Goal: Task Accomplishment & Management: Complete application form

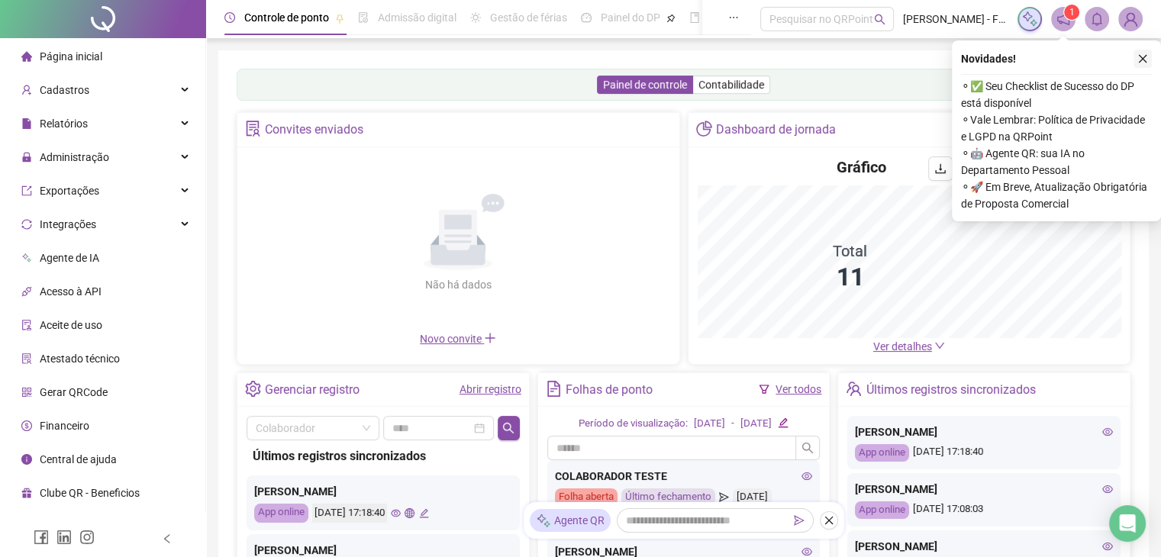
click at [1143, 62] on icon "close" at bounding box center [1142, 58] width 11 height 11
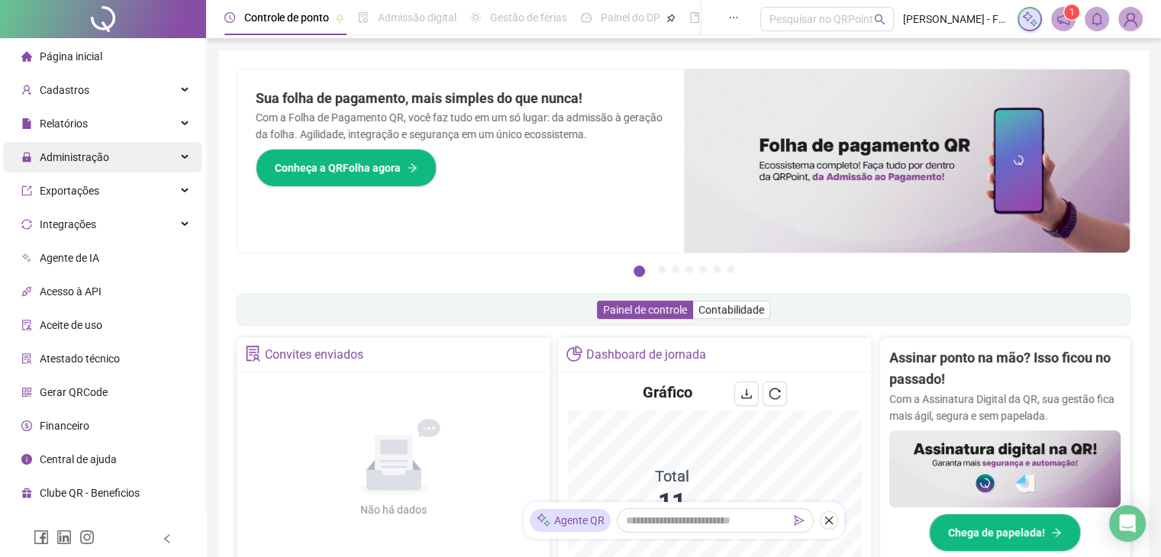
click at [101, 156] on span "Administração" at bounding box center [74, 157] width 69 height 12
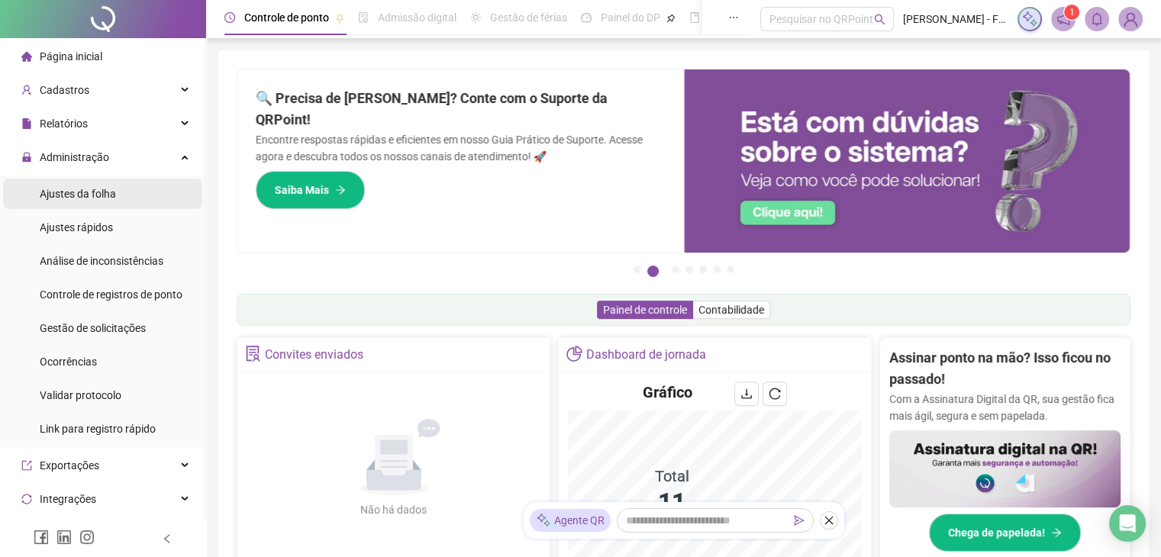
click at [103, 196] on span "Ajustes da folha" at bounding box center [78, 194] width 76 height 12
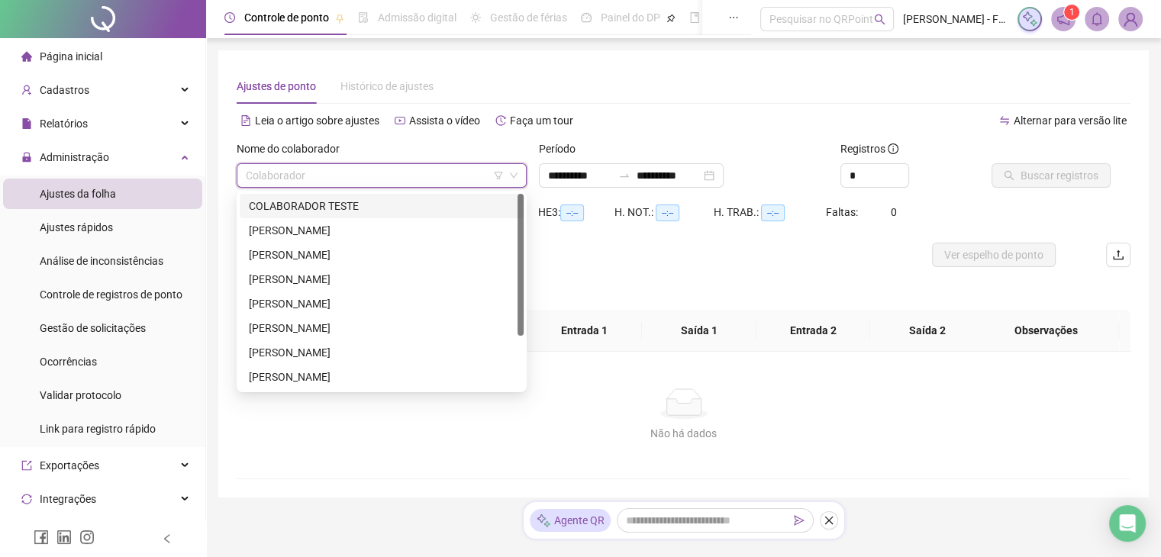
click at [326, 184] on input "search" at bounding box center [375, 175] width 258 height 23
click at [537, 184] on div "**********" at bounding box center [684, 170] width 302 height 60
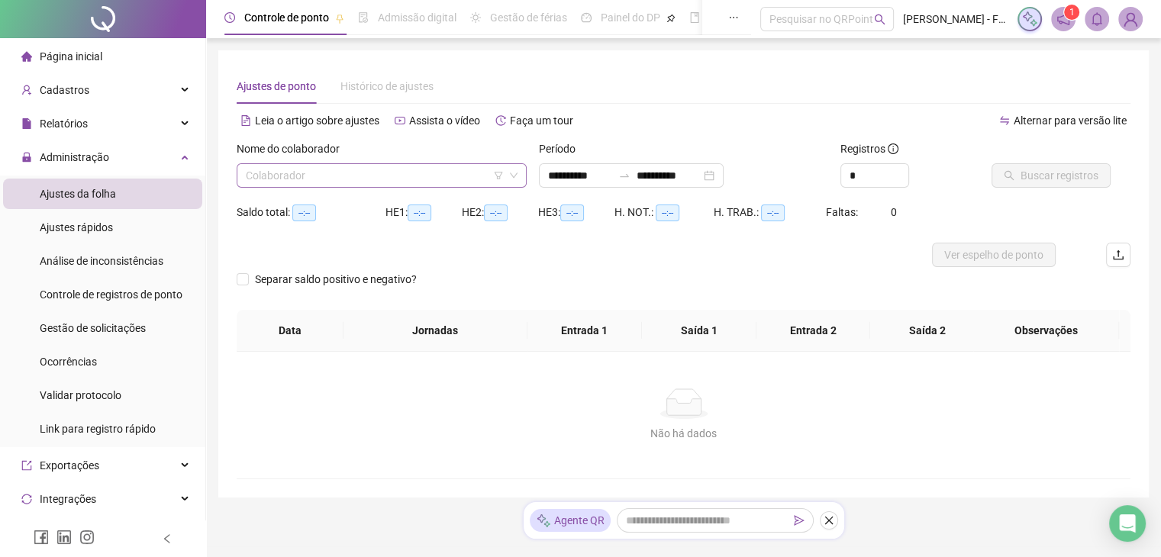
click at [514, 175] on icon "down" at bounding box center [513, 175] width 9 height 9
click at [342, 182] on input "search" at bounding box center [375, 175] width 258 height 23
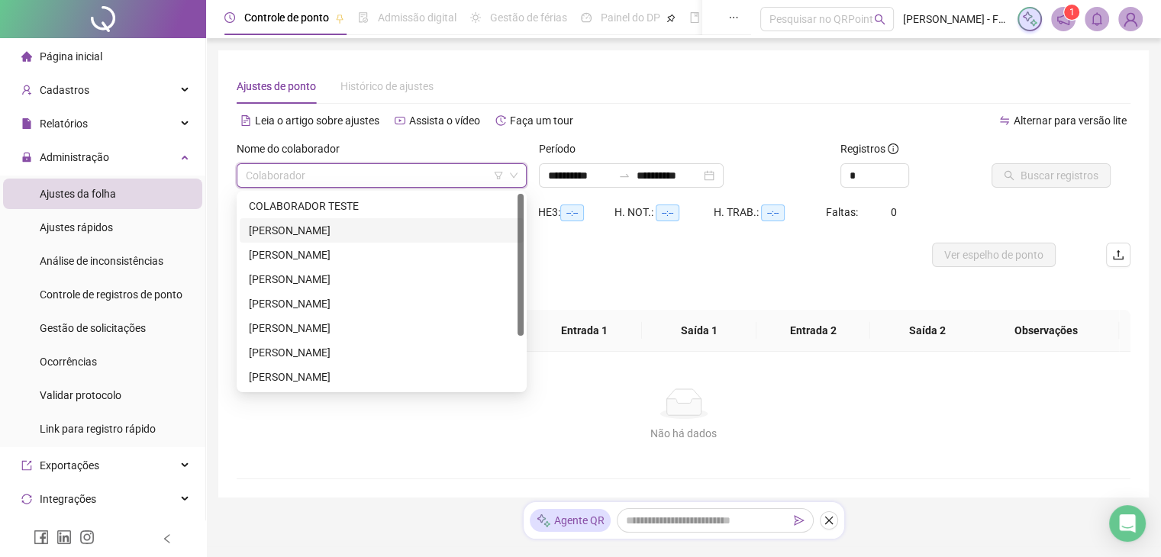
click at [305, 227] on div "[PERSON_NAME]" at bounding box center [382, 230] width 266 height 17
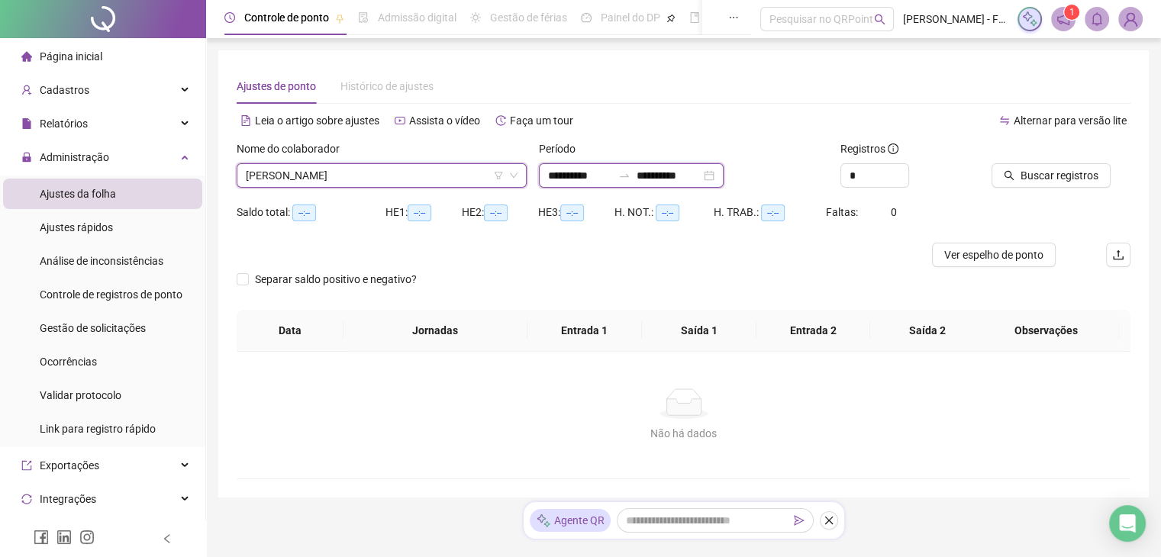
click at [660, 174] on input "**********" at bounding box center [669, 175] width 64 height 17
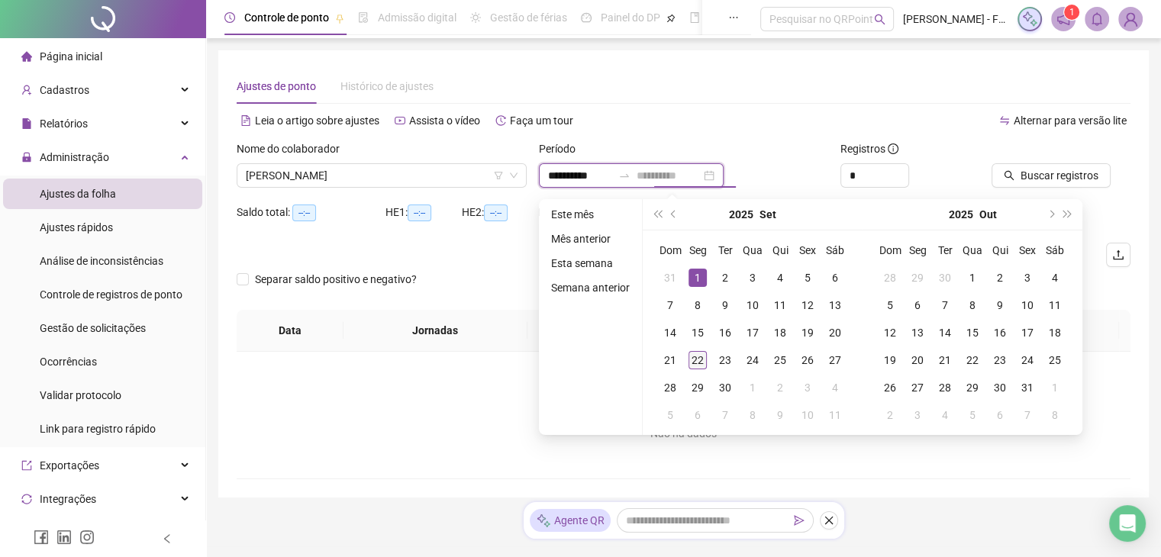
type input "**********"
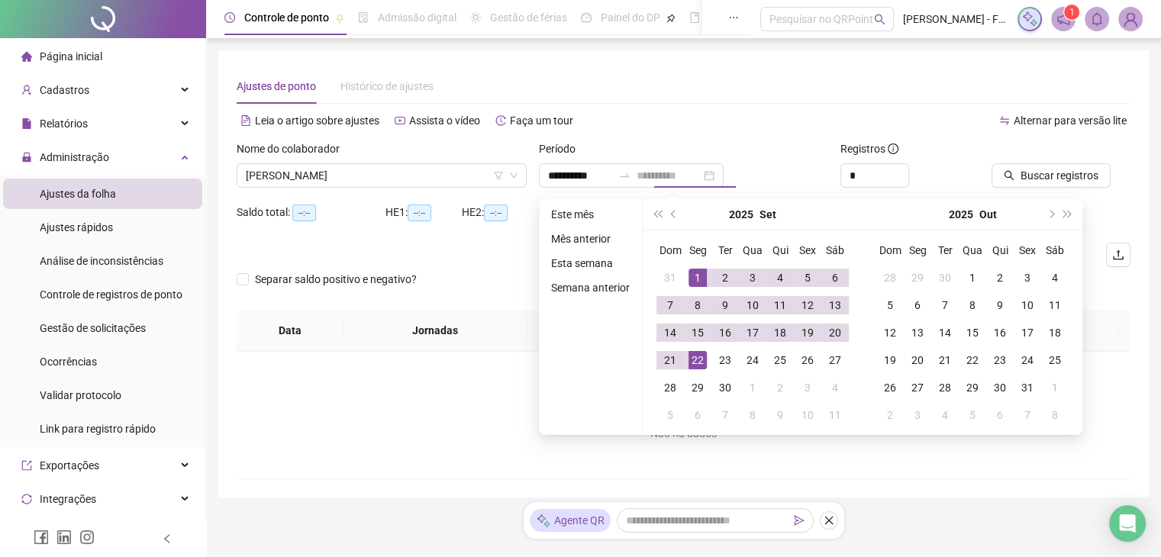
click at [695, 361] on div "22" at bounding box center [697, 360] width 18 height 18
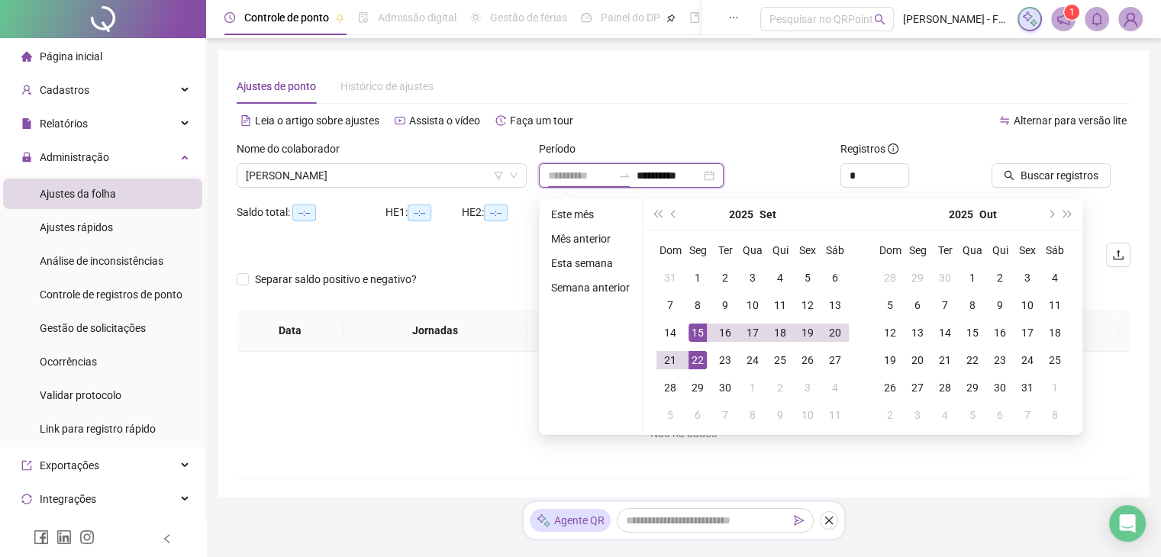
type input "**********"
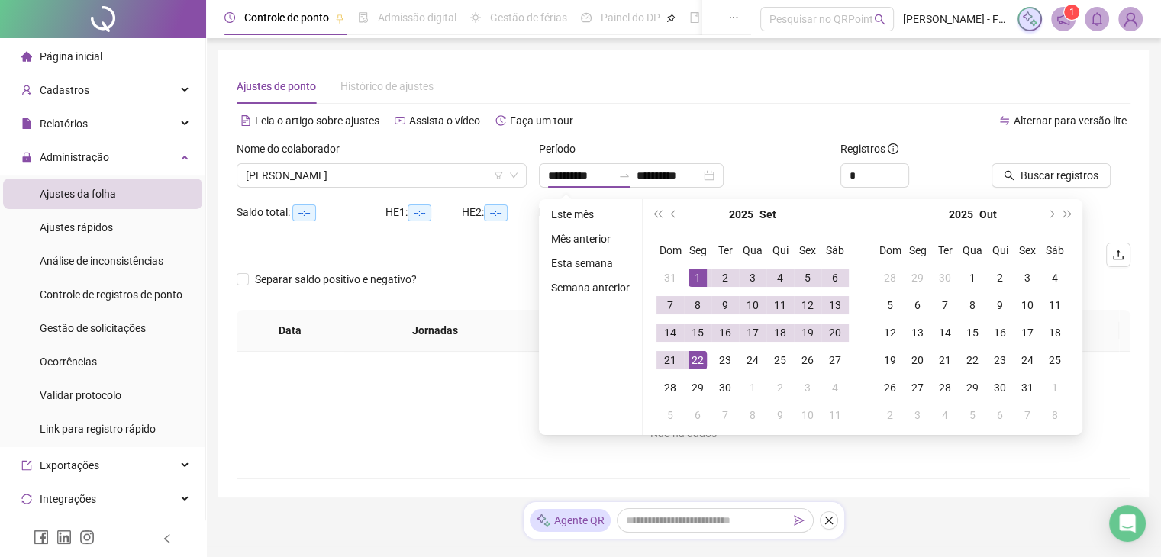
click at [775, 167] on div "**********" at bounding box center [684, 175] width 290 height 24
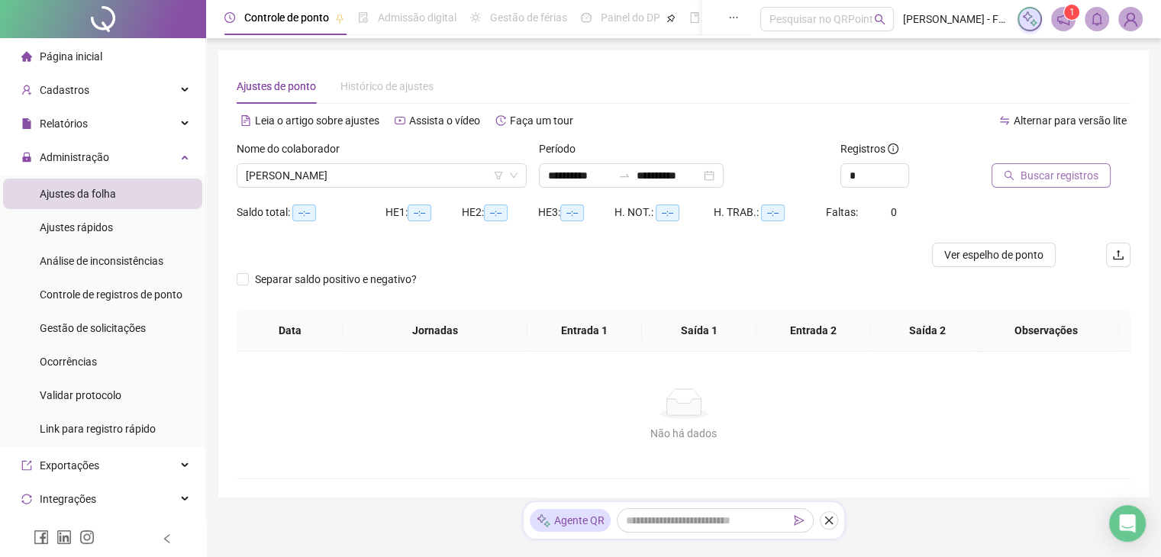
click at [1051, 185] on button "Buscar registros" at bounding box center [1050, 175] width 119 height 24
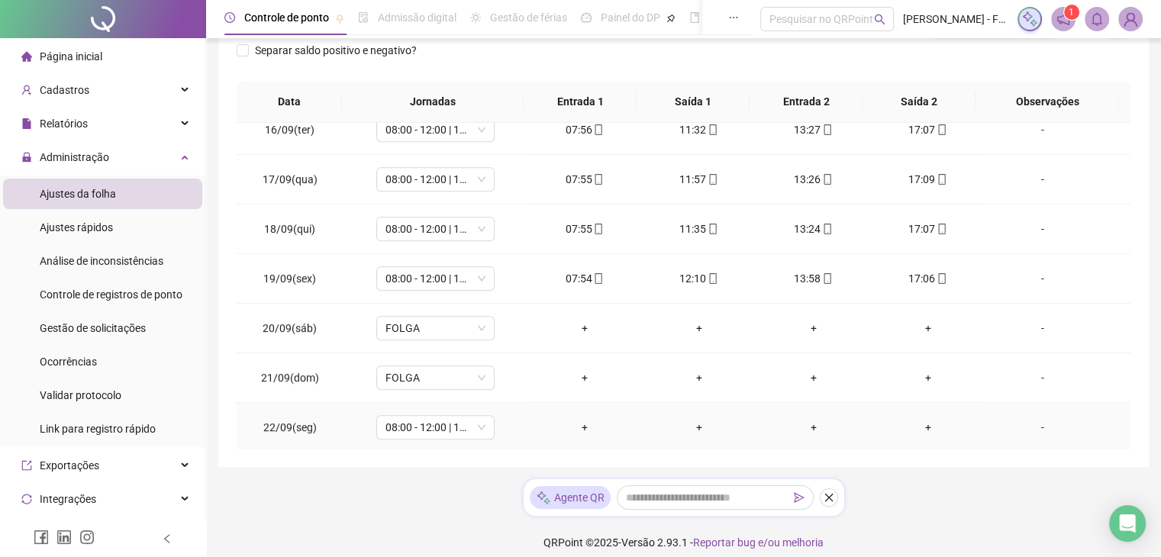
scroll to position [241, 0]
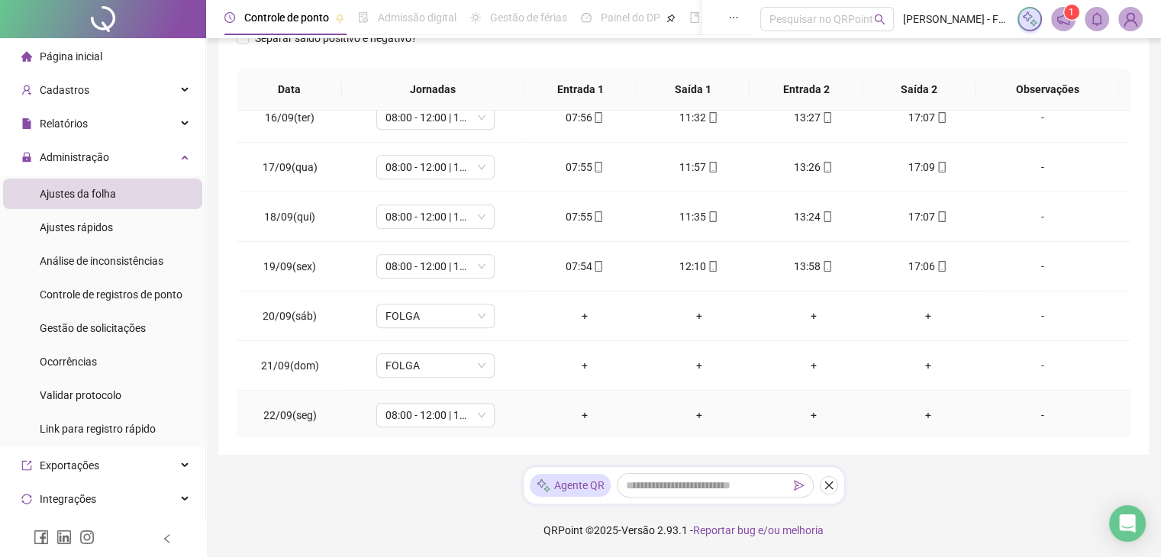
click at [578, 412] on div "+" at bounding box center [585, 415] width 90 height 17
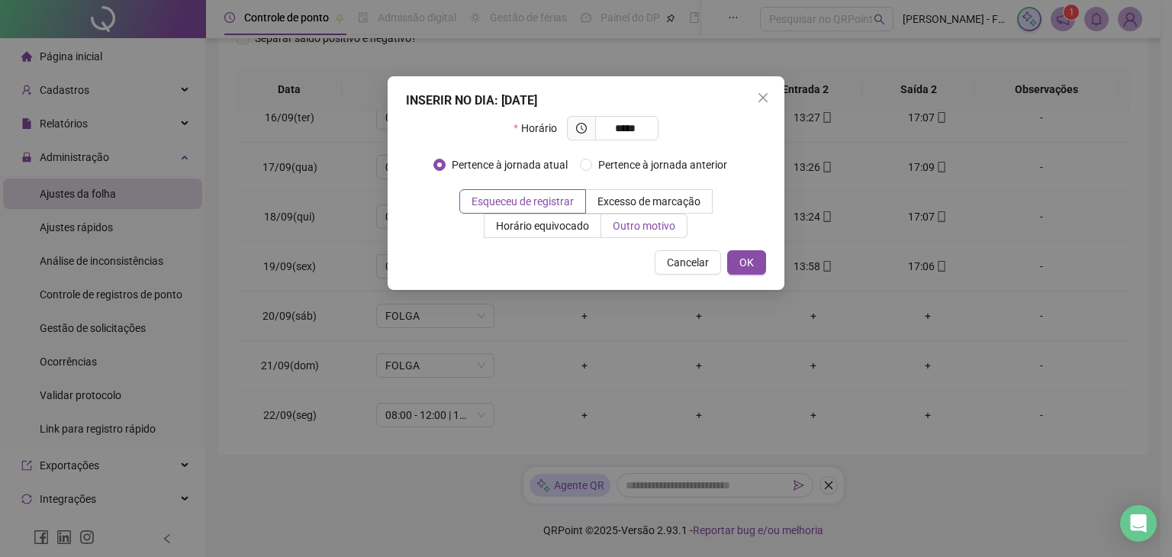
type input "*****"
click at [644, 235] on label "Outro motivo" at bounding box center [644, 226] width 86 height 24
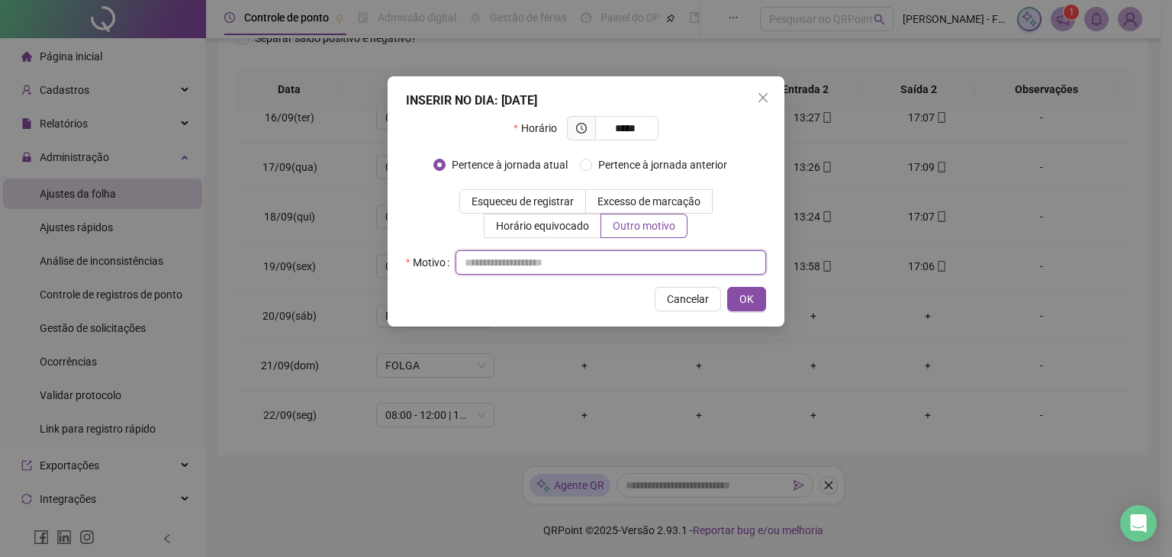
click at [582, 261] on input "text" at bounding box center [611, 262] width 311 height 24
click at [553, 209] on label "Esqueceu de registrar" at bounding box center [522, 201] width 127 height 24
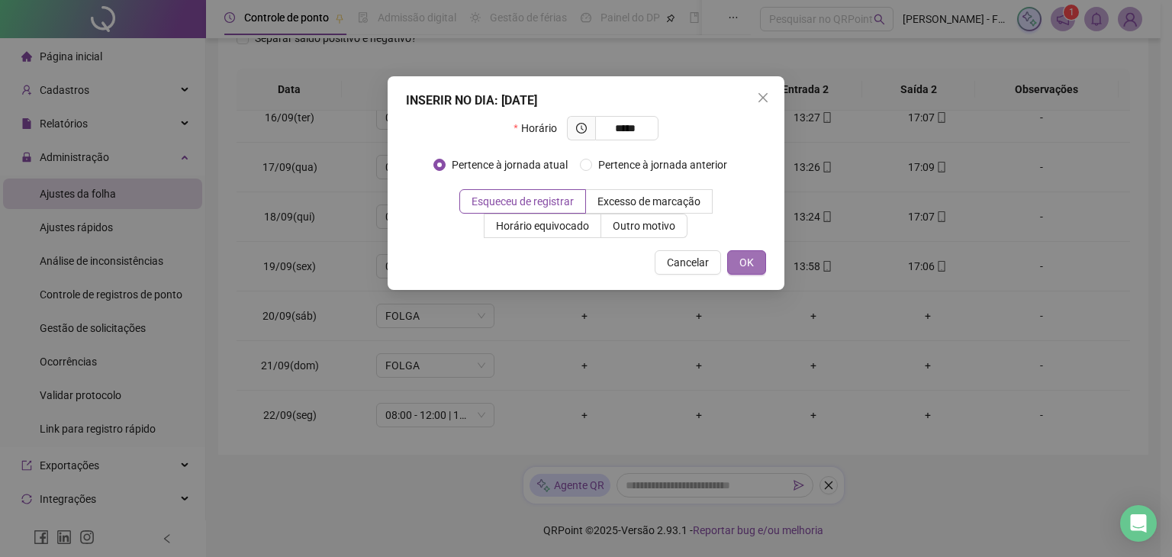
click at [742, 268] on span "OK" at bounding box center [747, 262] width 15 height 17
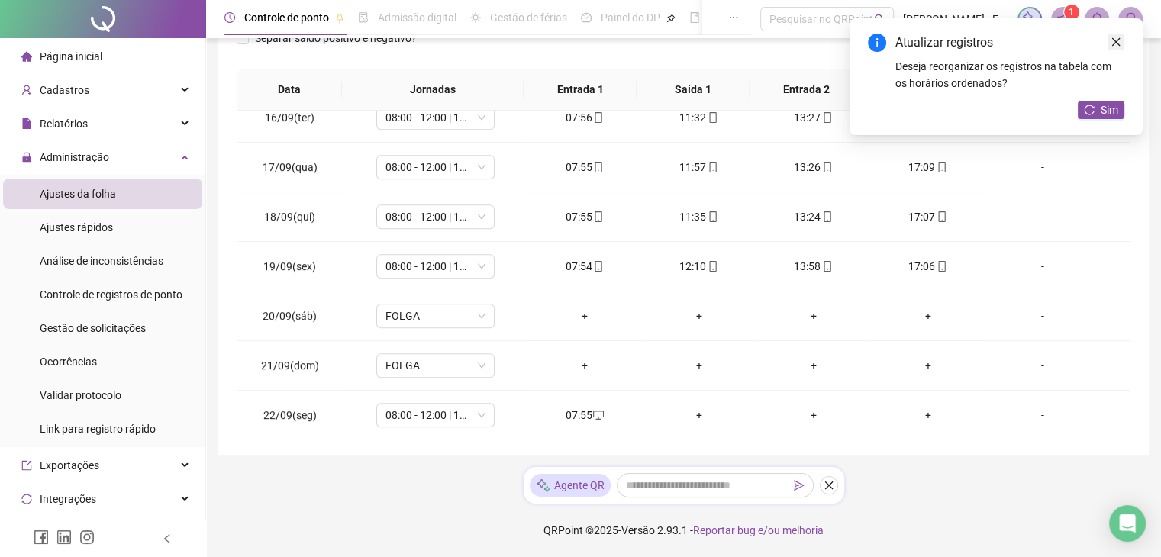
click at [1117, 38] on icon "close" at bounding box center [1115, 42] width 11 height 11
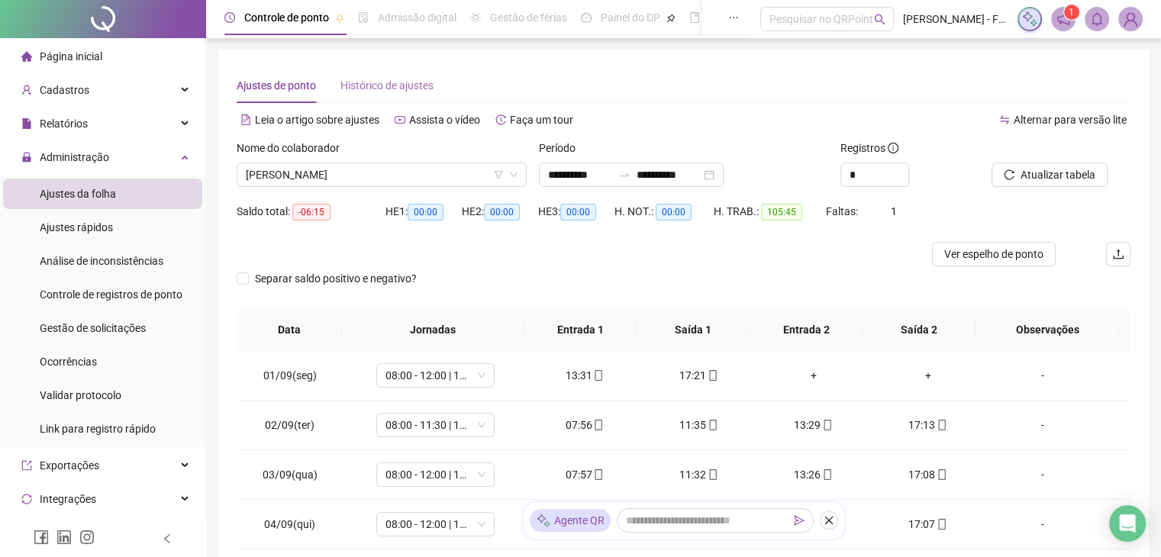
scroll to position [0, 0]
click at [511, 175] on icon "down" at bounding box center [514, 175] width 8 height 5
click at [516, 179] on icon "down" at bounding box center [513, 175] width 9 height 9
click at [434, 182] on span "[PERSON_NAME]" at bounding box center [382, 175] width 272 height 23
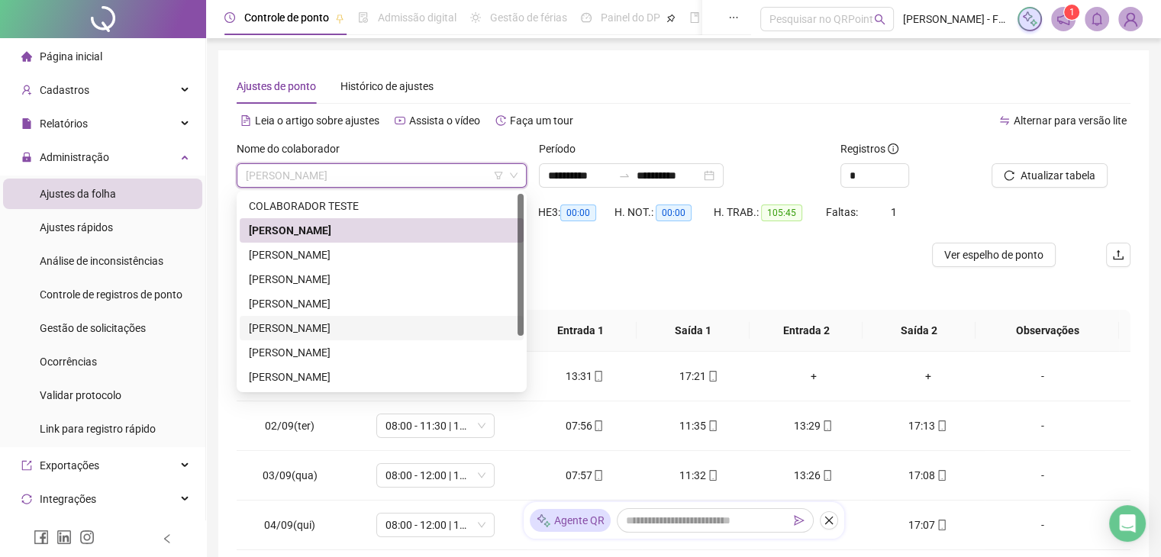
click at [363, 324] on div "[PERSON_NAME]" at bounding box center [382, 328] width 266 height 17
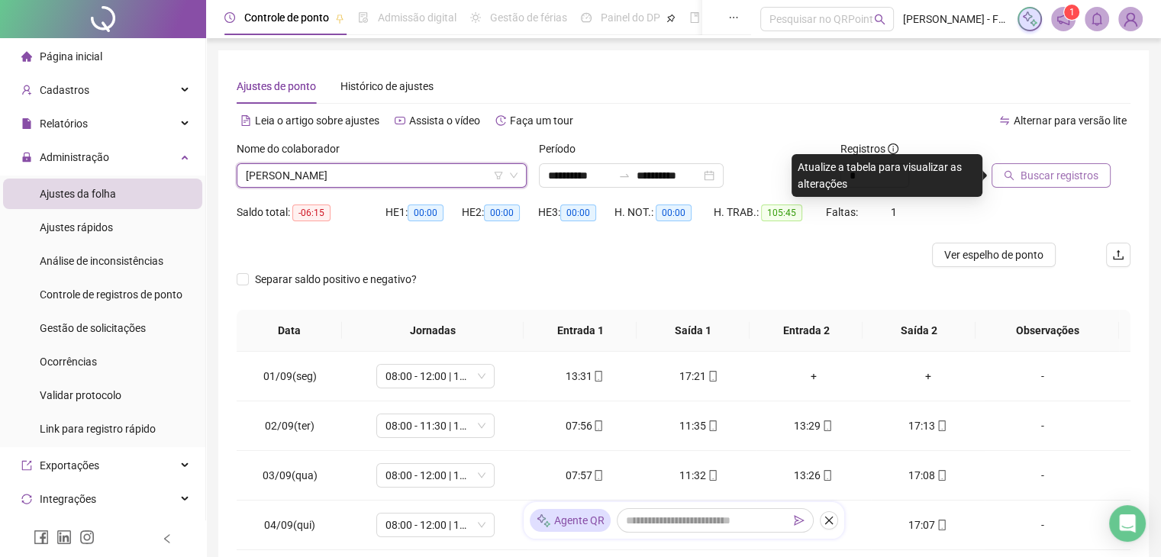
click at [1021, 180] on span "Buscar registros" at bounding box center [1059, 175] width 78 height 17
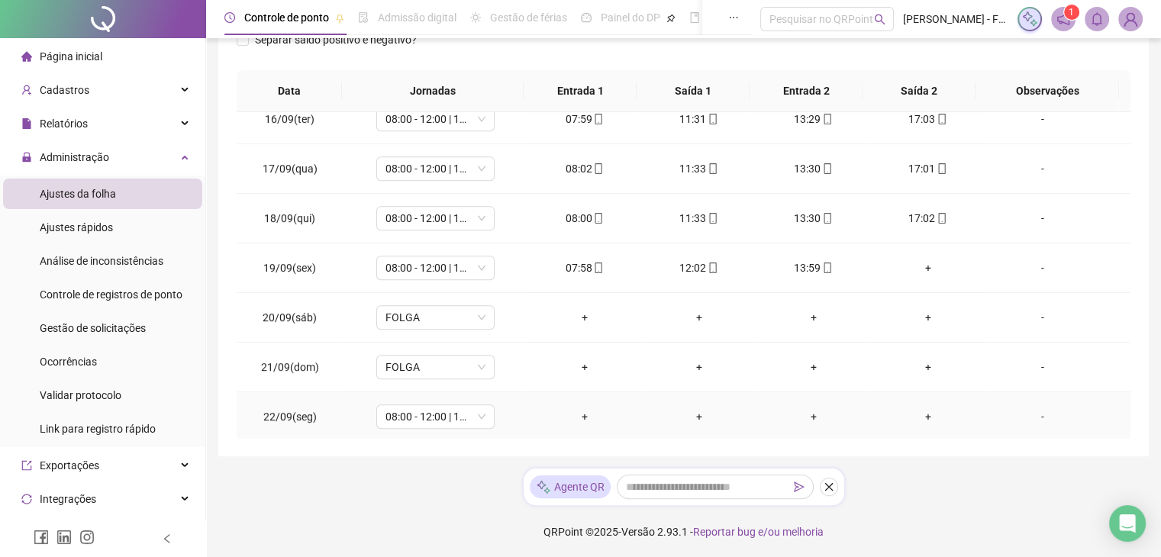
scroll to position [241, 0]
click at [582, 416] on div "+" at bounding box center [585, 415] width 90 height 17
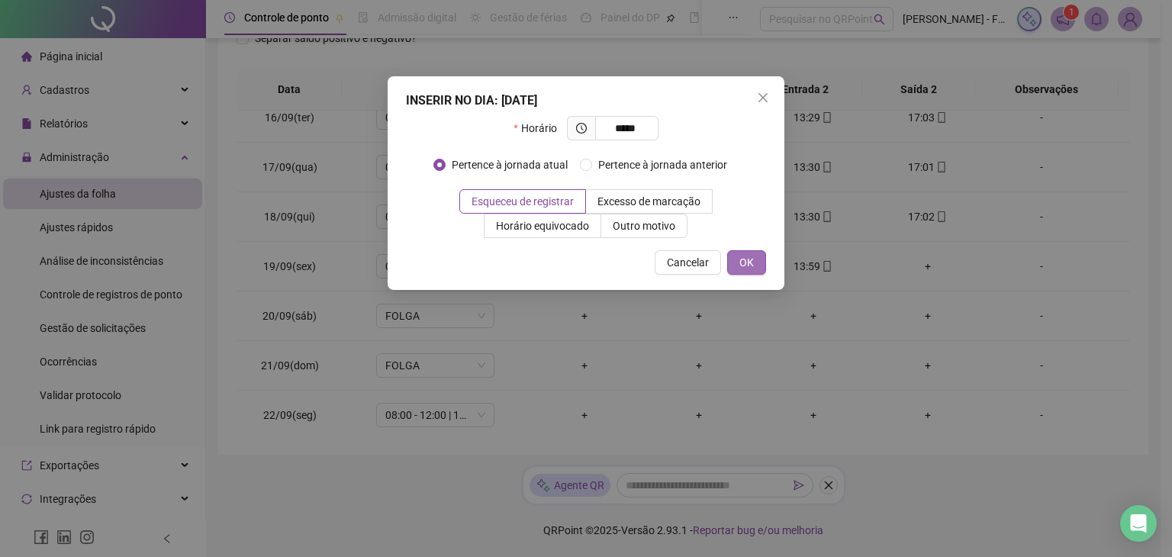
type input "*****"
click at [746, 266] on span "OK" at bounding box center [747, 262] width 15 height 17
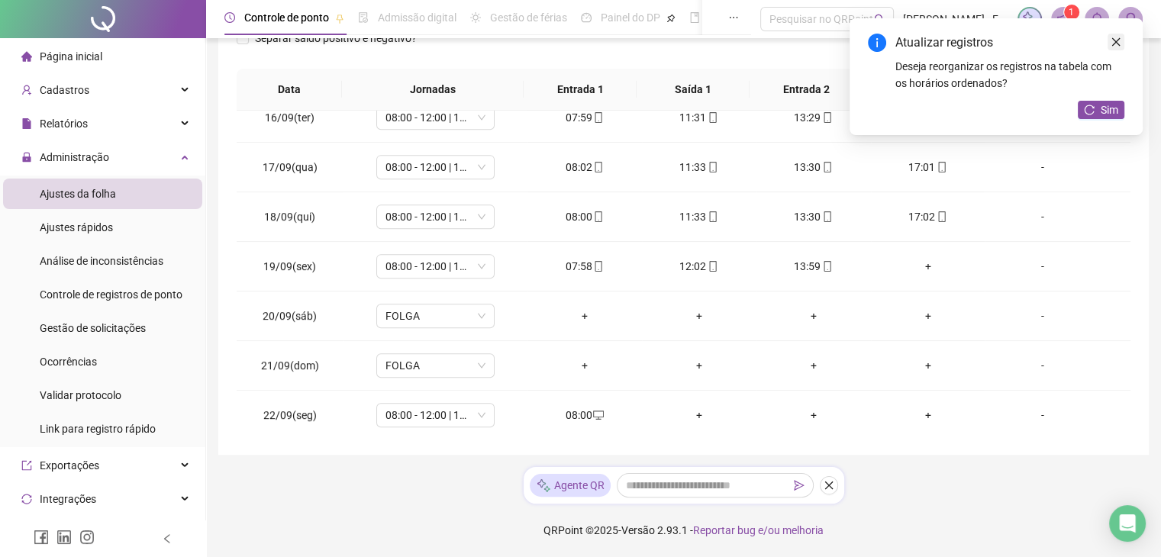
click at [1114, 35] on link "Close" at bounding box center [1115, 42] width 17 height 17
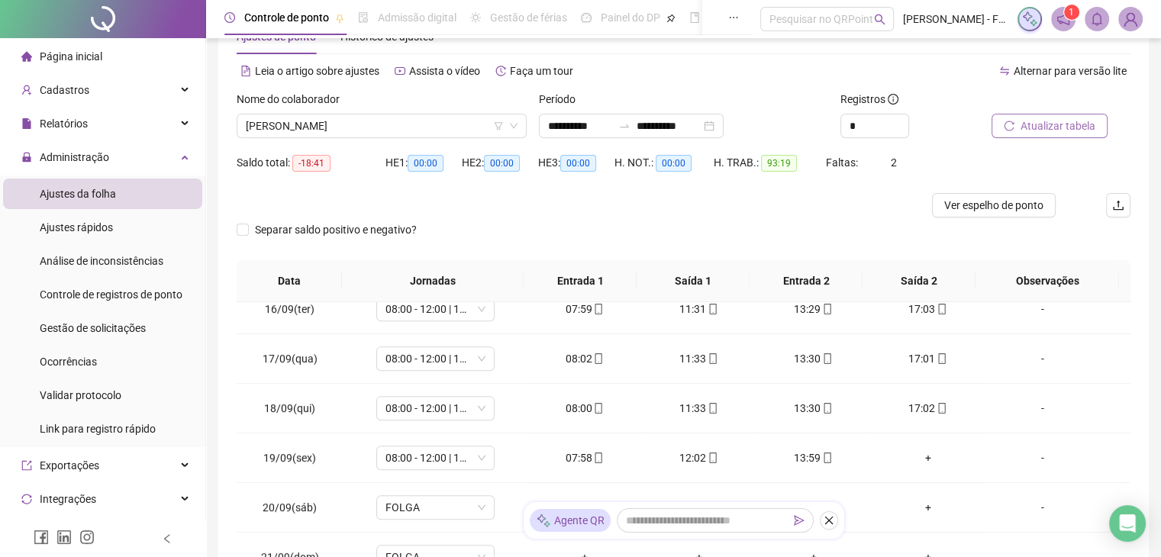
scroll to position [0, 0]
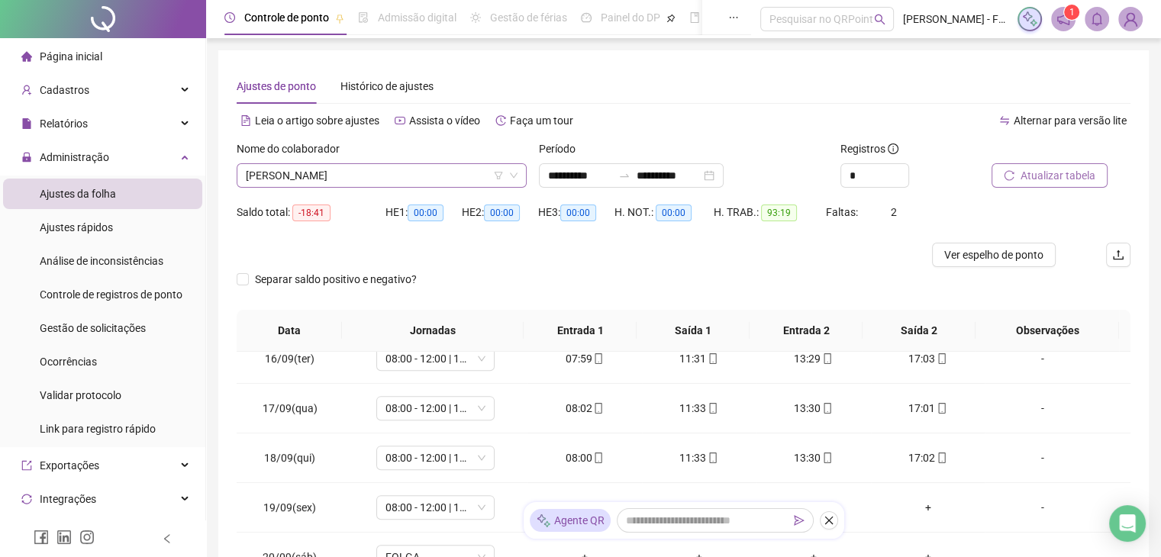
click at [513, 176] on icon "down" at bounding box center [513, 175] width 9 height 9
click at [404, 179] on span "[PERSON_NAME]" at bounding box center [382, 175] width 272 height 23
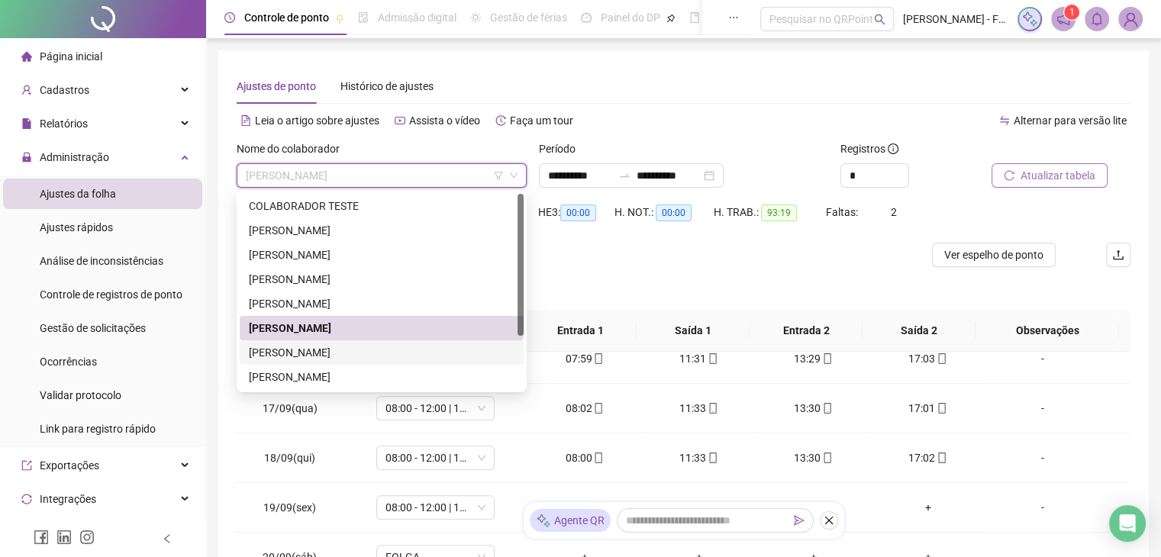
click at [330, 352] on div "[PERSON_NAME]" at bounding box center [382, 352] width 266 height 17
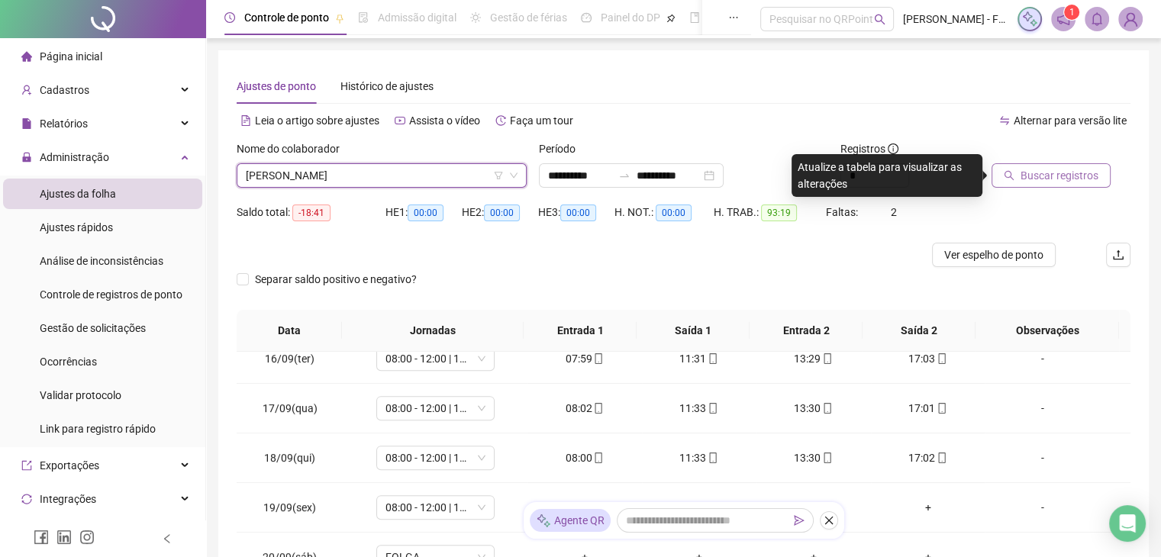
click at [1062, 180] on span "Buscar registros" at bounding box center [1059, 175] width 78 height 17
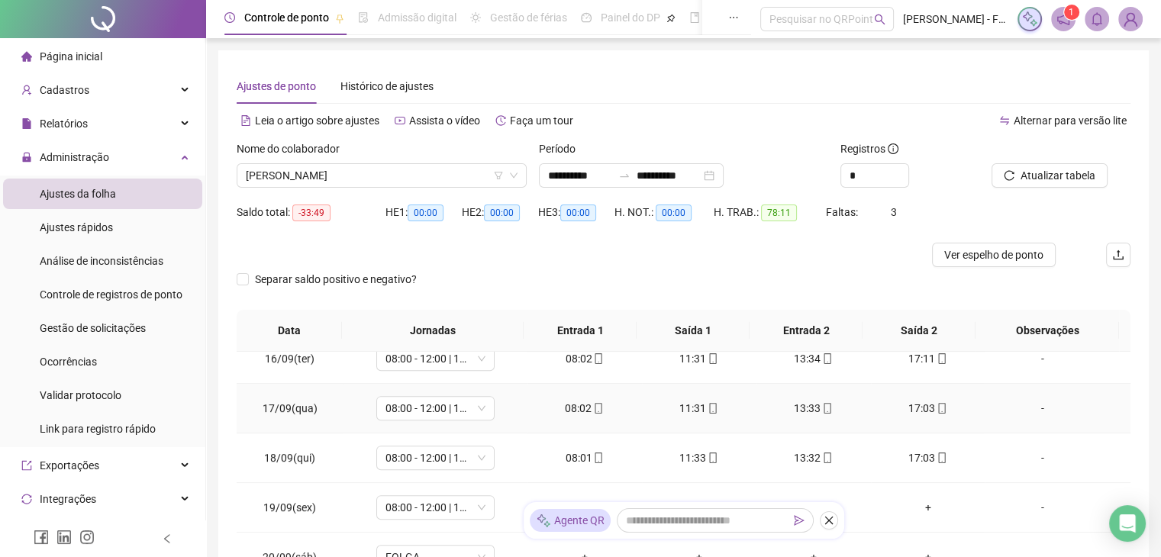
scroll to position [241, 0]
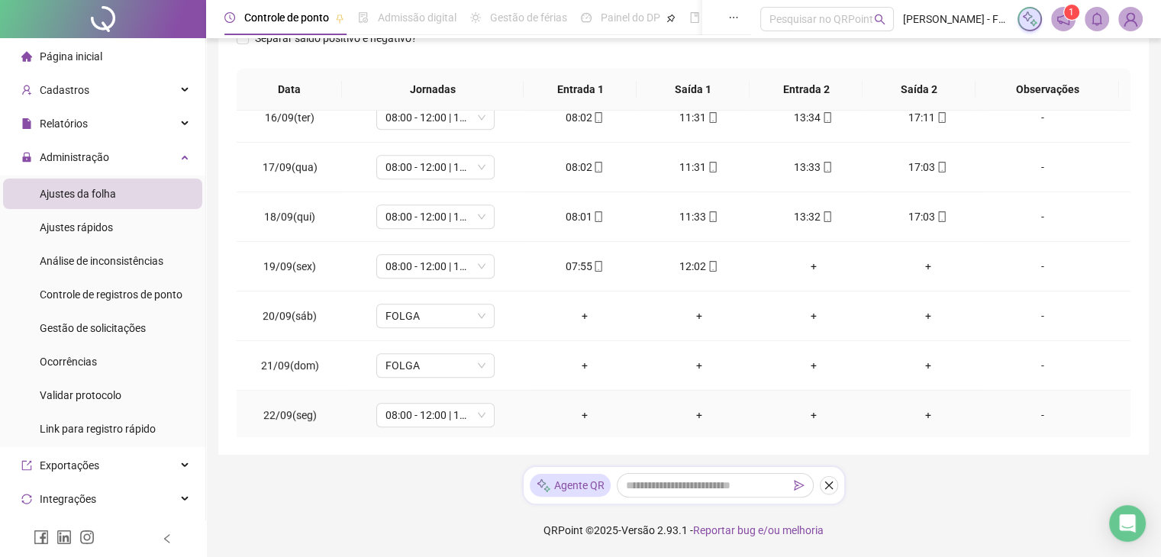
click at [575, 416] on div "+" at bounding box center [585, 415] width 90 height 17
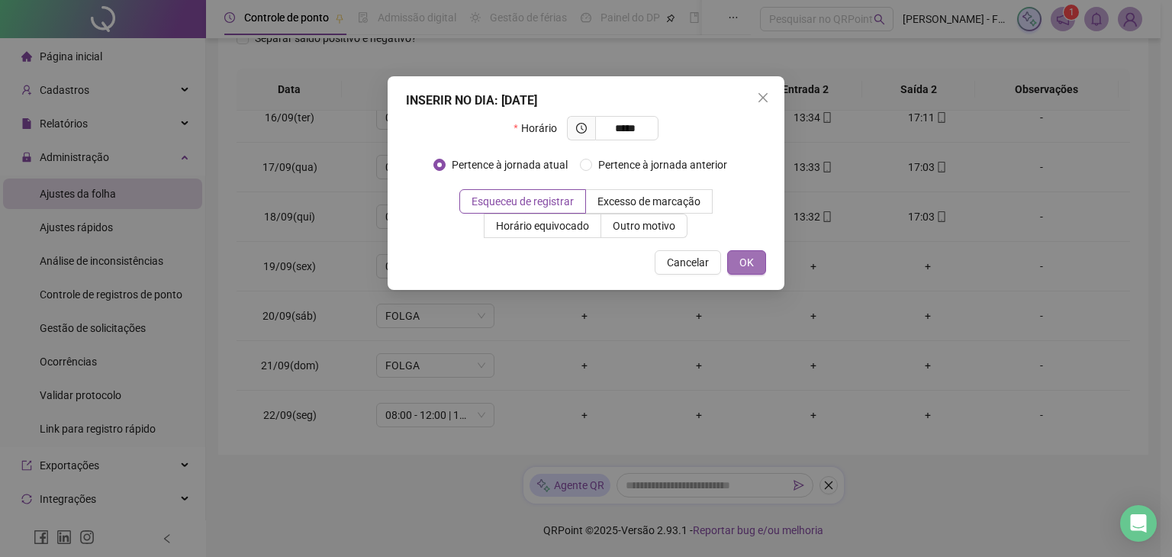
type input "*****"
click at [746, 264] on span "OK" at bounding box center [747, 262] width 15 height 17
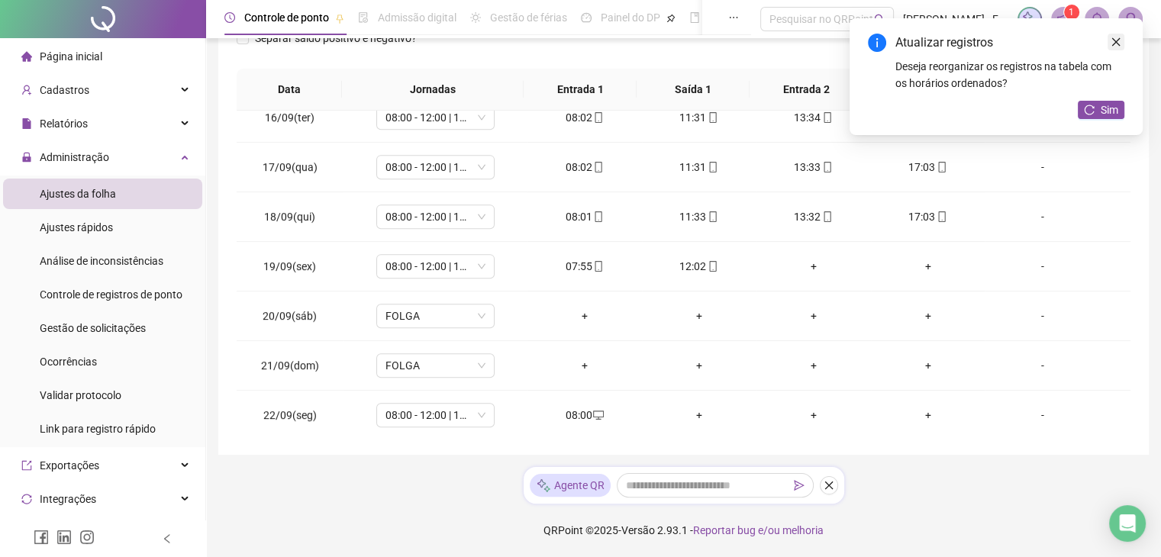
click at [1116, 42] on icon "close" at bounding box center [1116, 42] width 8 height 8
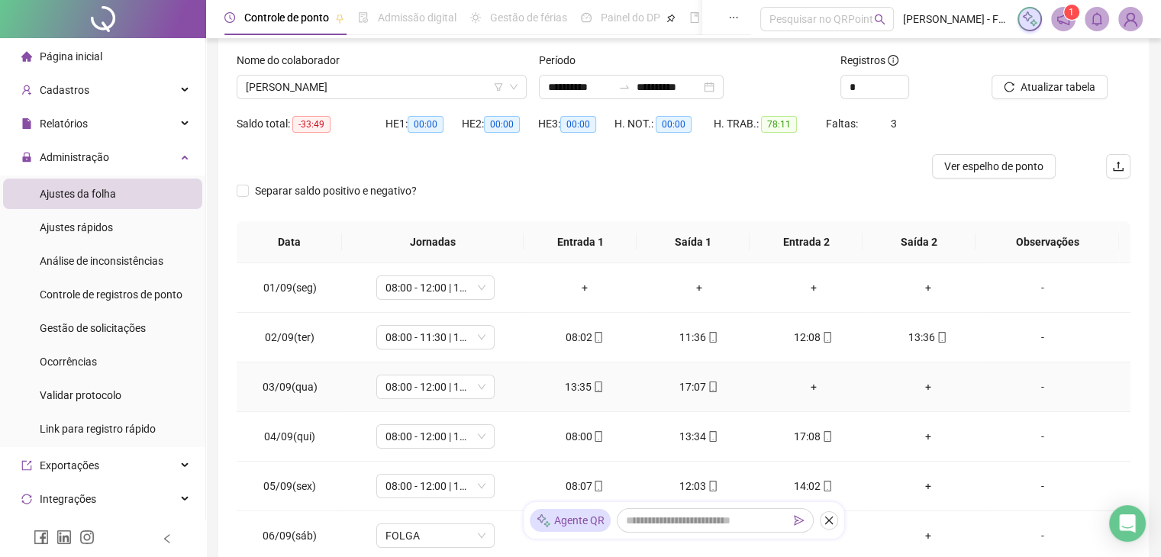
scroll to position [0, 0]
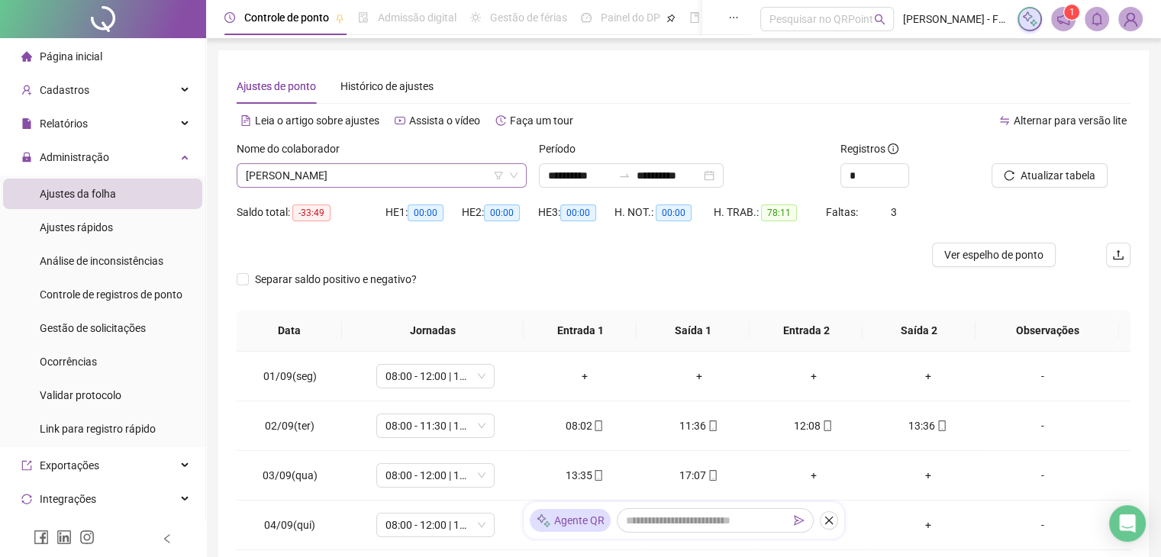
click at [514, 175] on icon "down" at bounding box center [513, 175] width 9 height 9
click at [508, 179] on span "[PERSON_NAME]" at bounding box center [382, 175] width 272 height 23
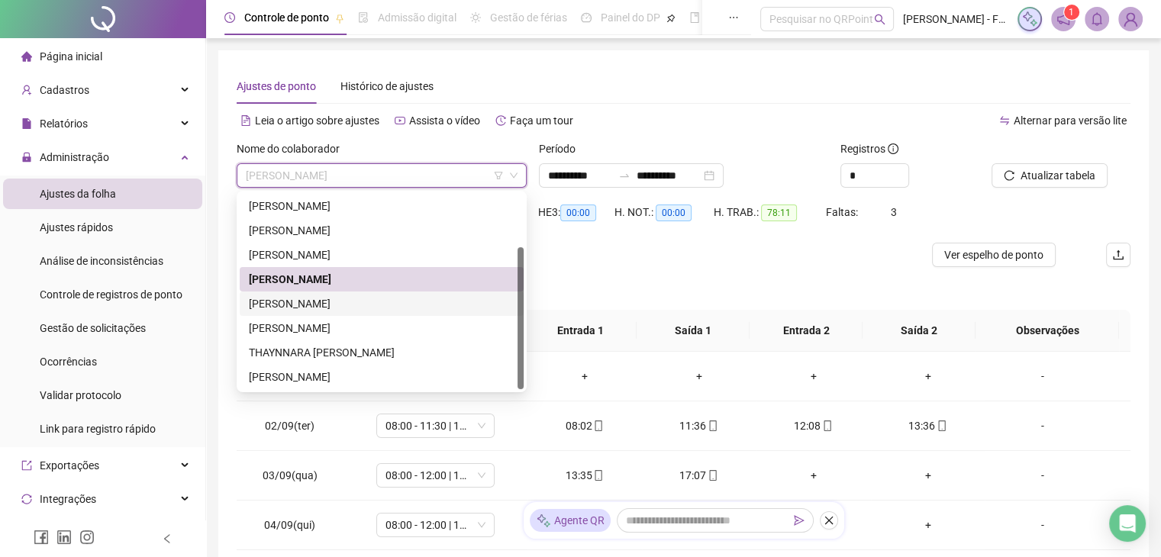
scroll to position [76, 0]
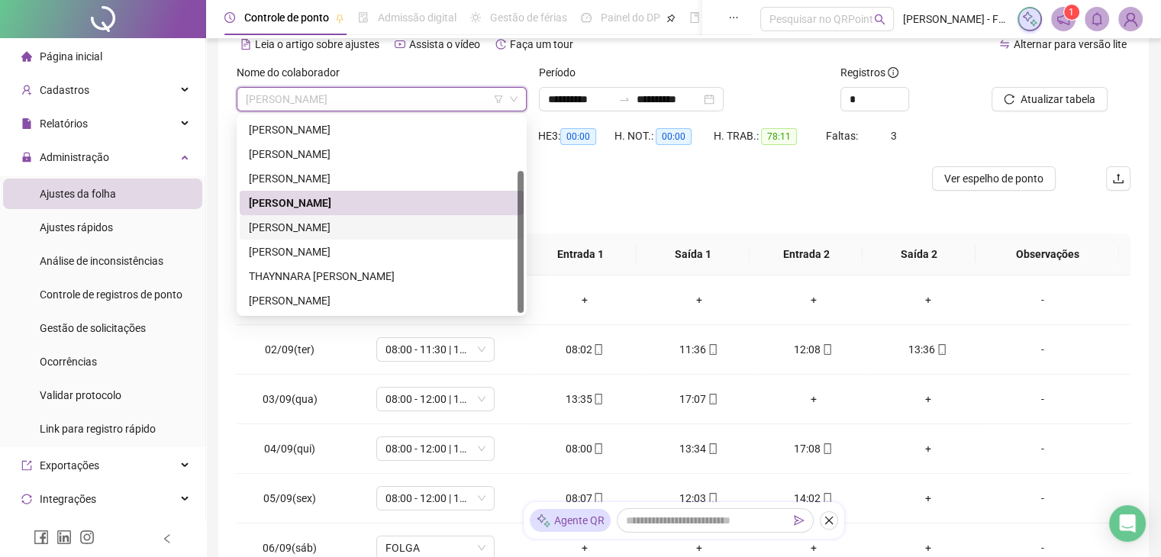
click at [346, 227] on div "[PERSON_NAME]" at bounding box center [382, 227] width 266 height 17
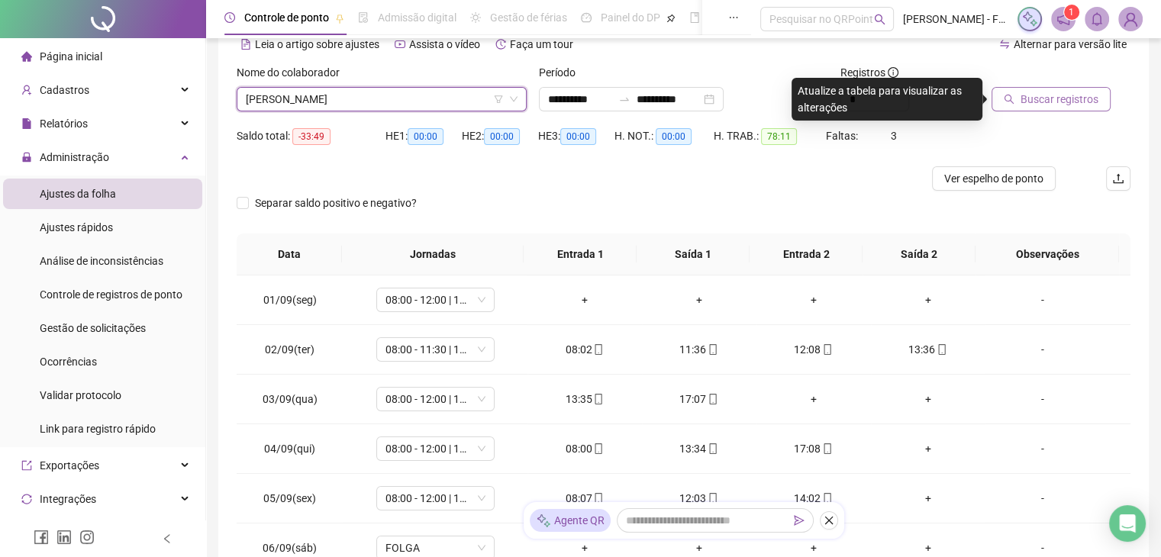
click at [1031, 94] on span "Buscar registros" at bounding box center [1059, 99] width 78 height 17
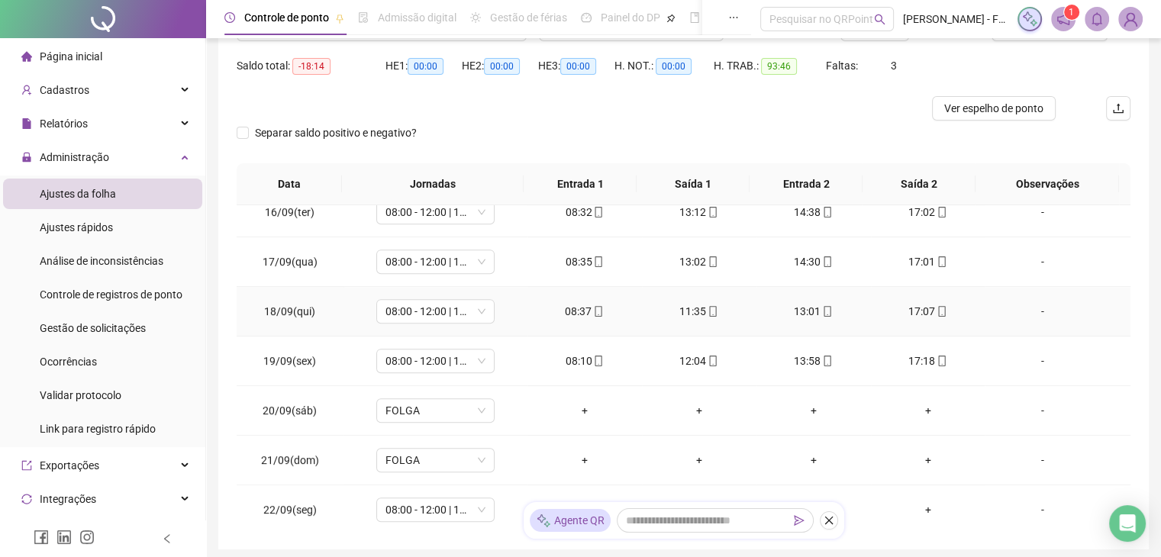
scroll to position [241, 0]
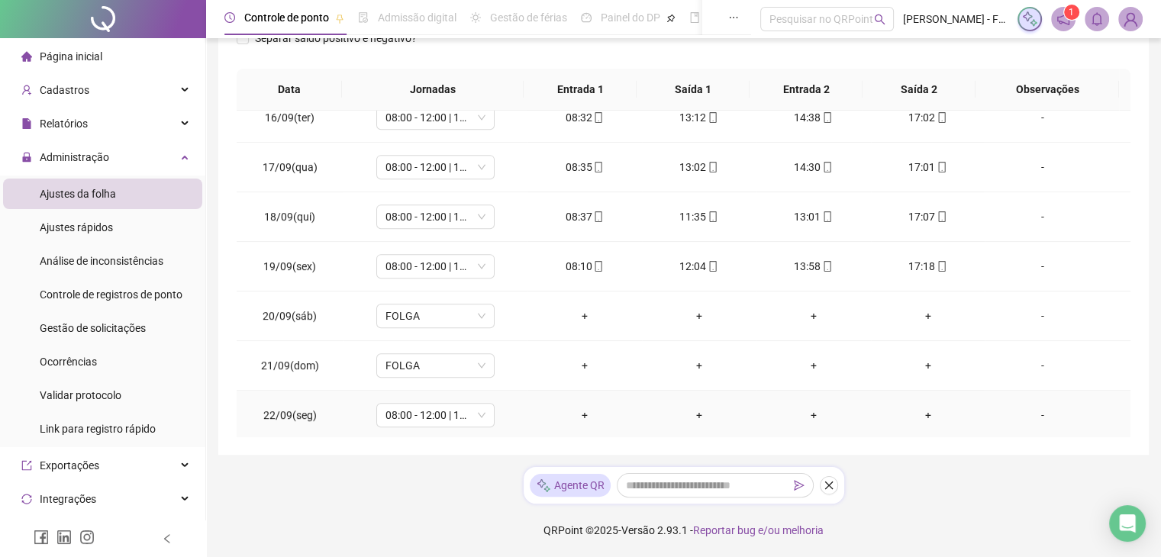
click at [581, 414] on div "+" at bounding box center [585, 415] width 90 height 17
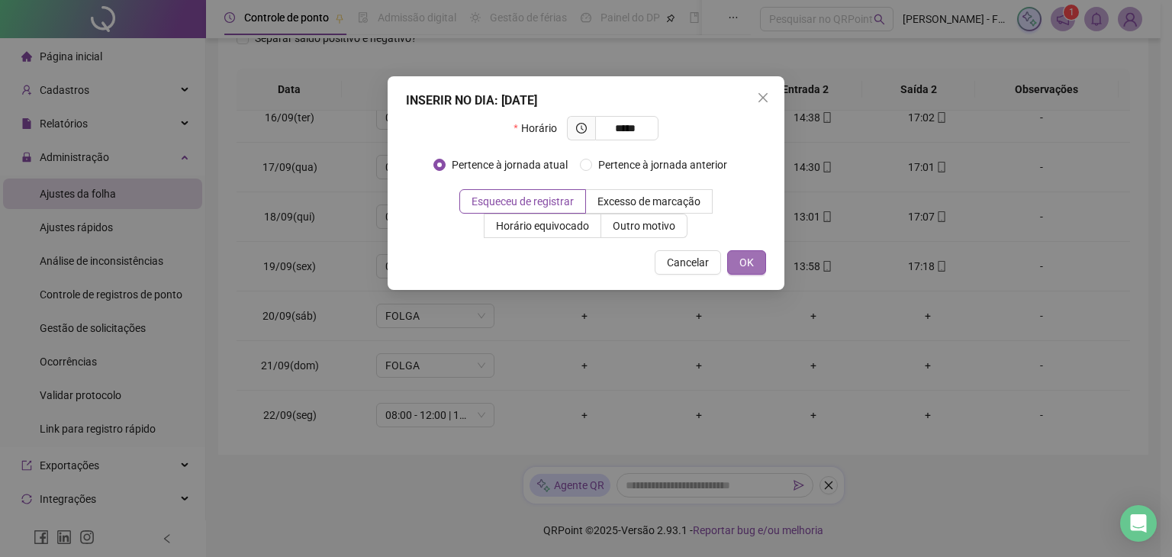
type input "*****"
click at [747, 256] on span "OK" at bounding box center [747, 262] width 15 height 17
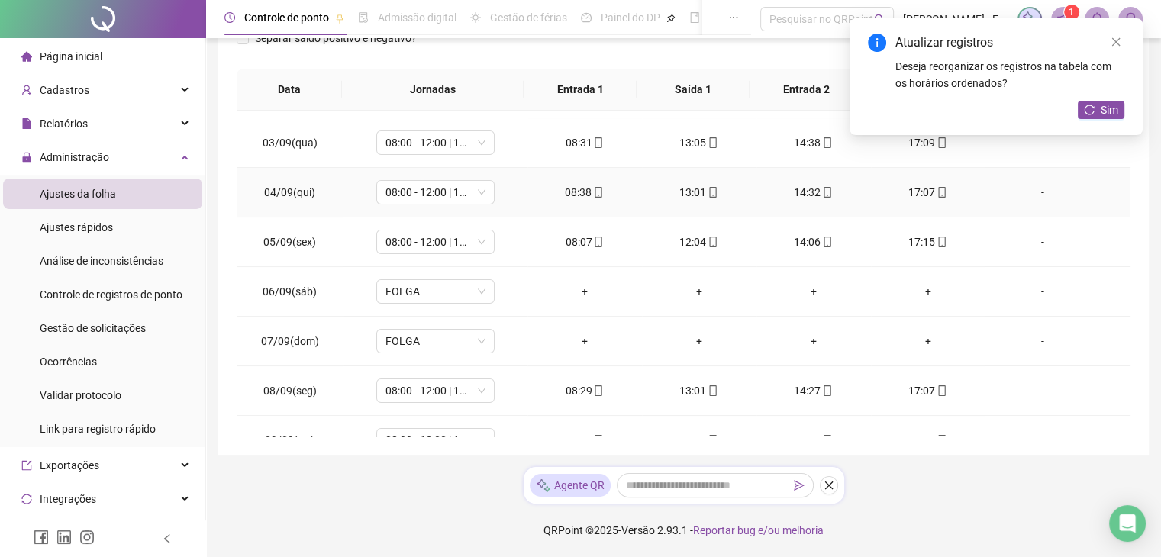
scroll to position [0, 0]
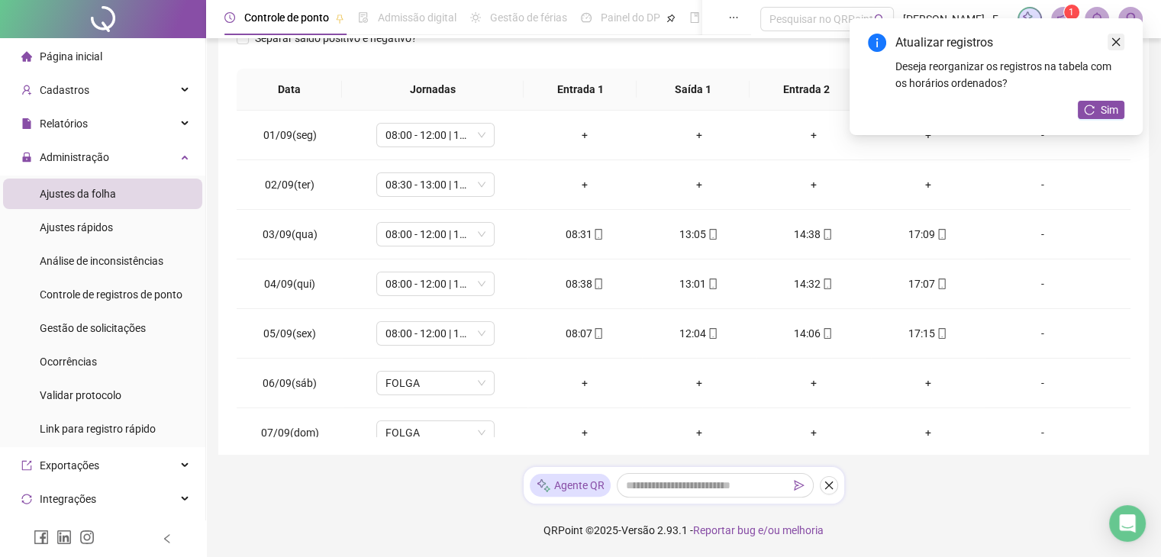
click at [1117, 40] on icon "close" at bounding box center [1115, 42] width 11 height 11
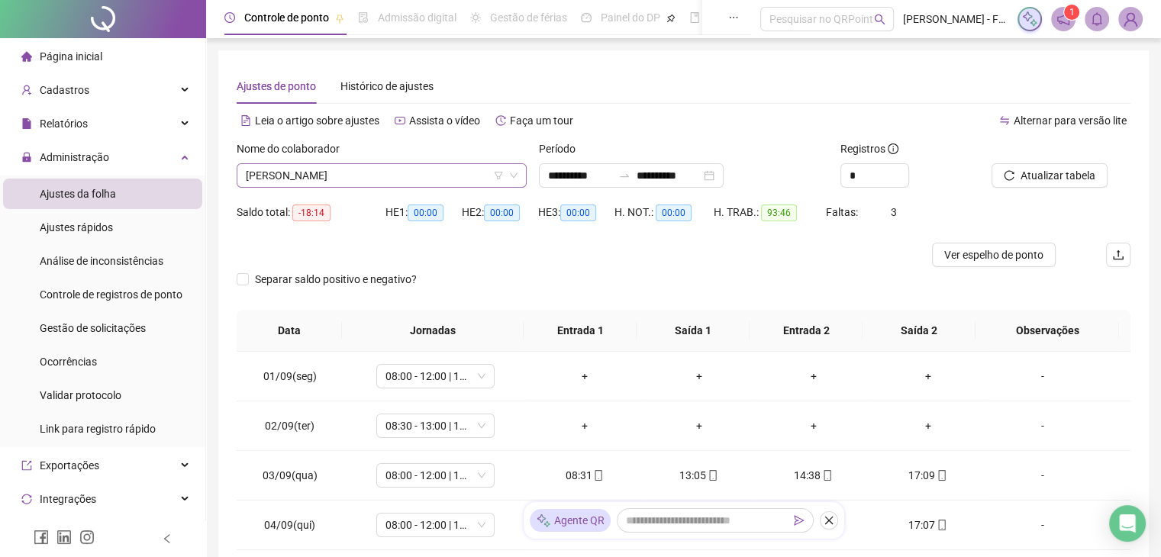
click at [513, 179] on icon "down" at bounding box center [513, 175] width 9 height 9
click at [450, 174] on span "[PERSON_NAME]" at bounding box center [382, 175] width 272 height 23
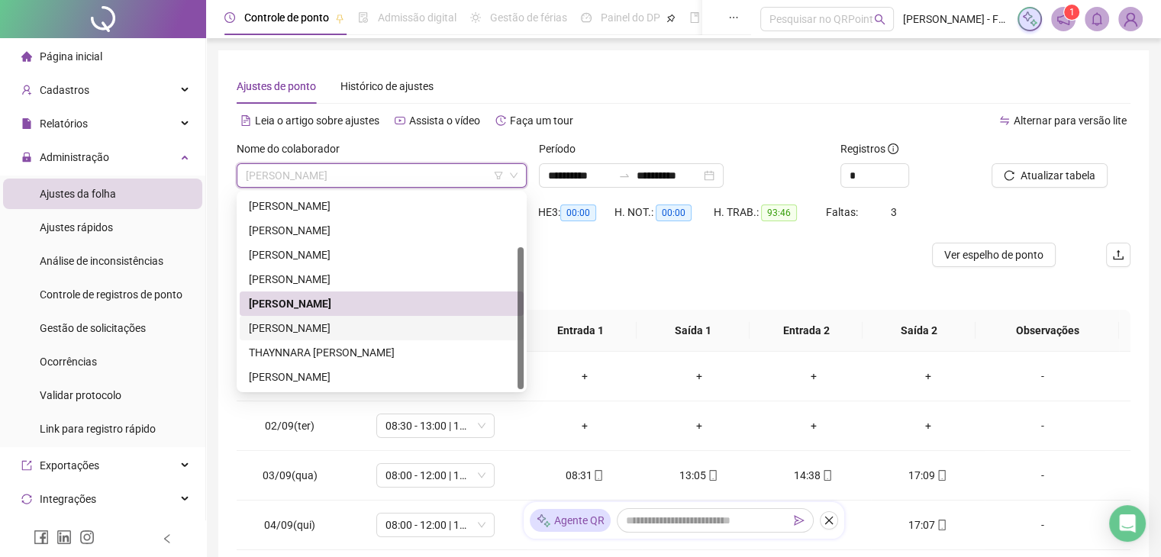
click at [369, 327] on div "[PERSON_NAME]" at bounding box center [382, 328] width 266 height 17
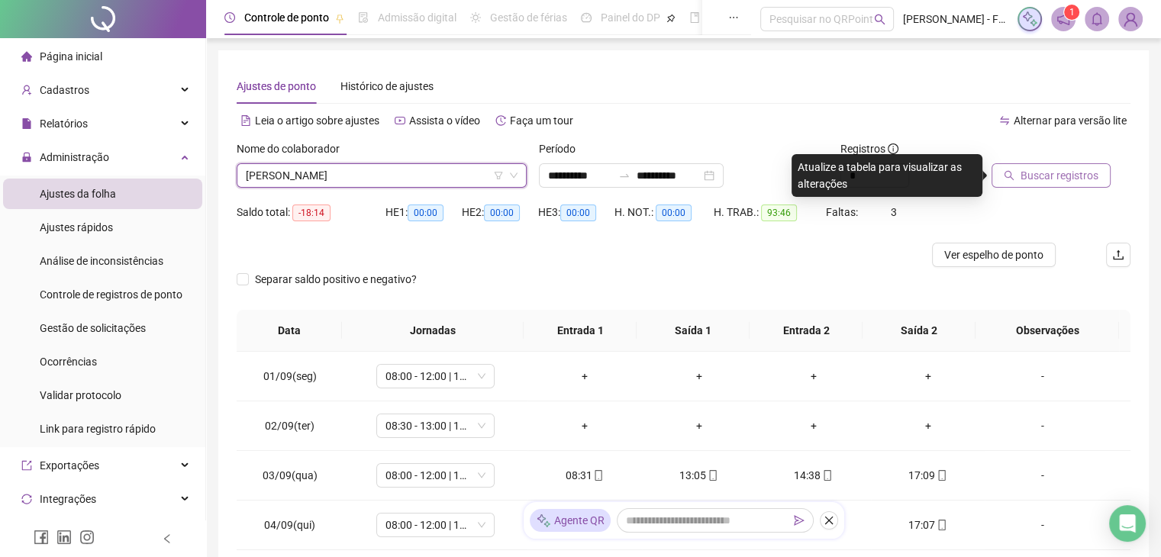
click at [1023, 178] on span "Buscar registros" at bounding box center [1059, 175] width 78 height 17
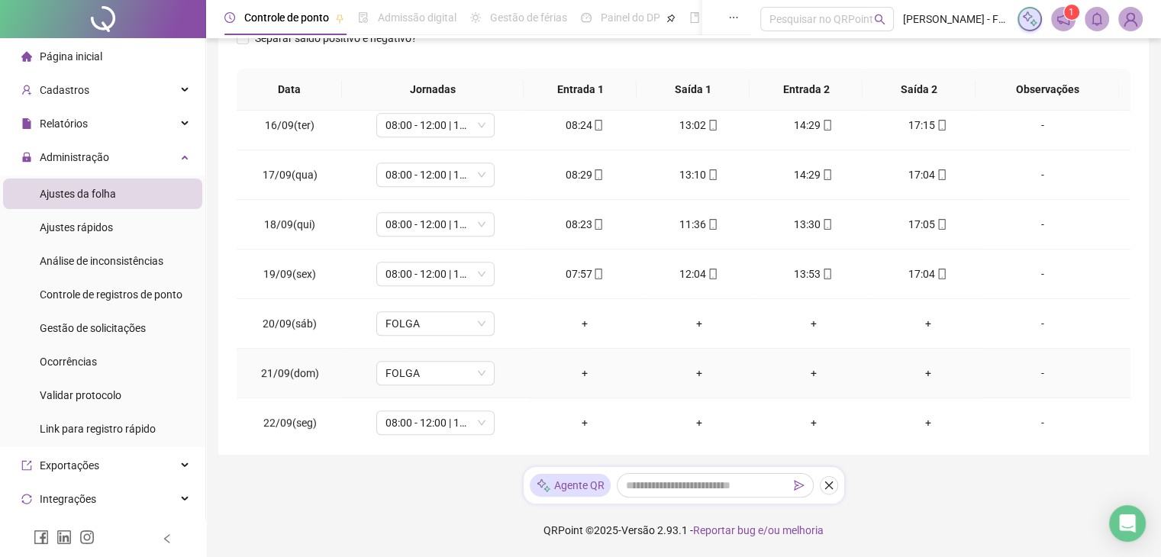
scroll to position [762, 0]
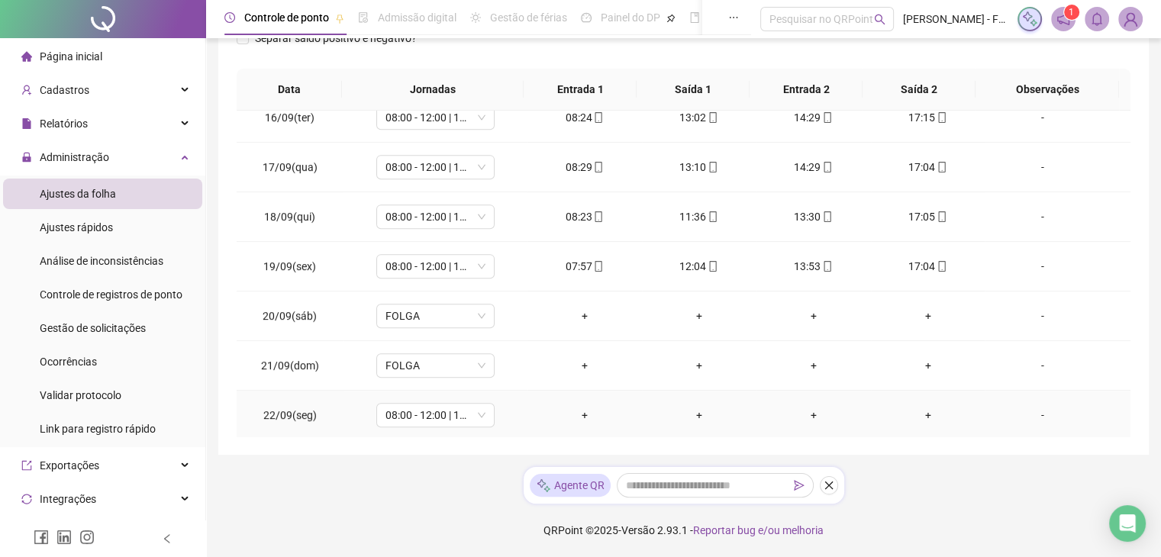
click at [580, 410] on div "+" at bounding box center [585, 415] width 90 height 17
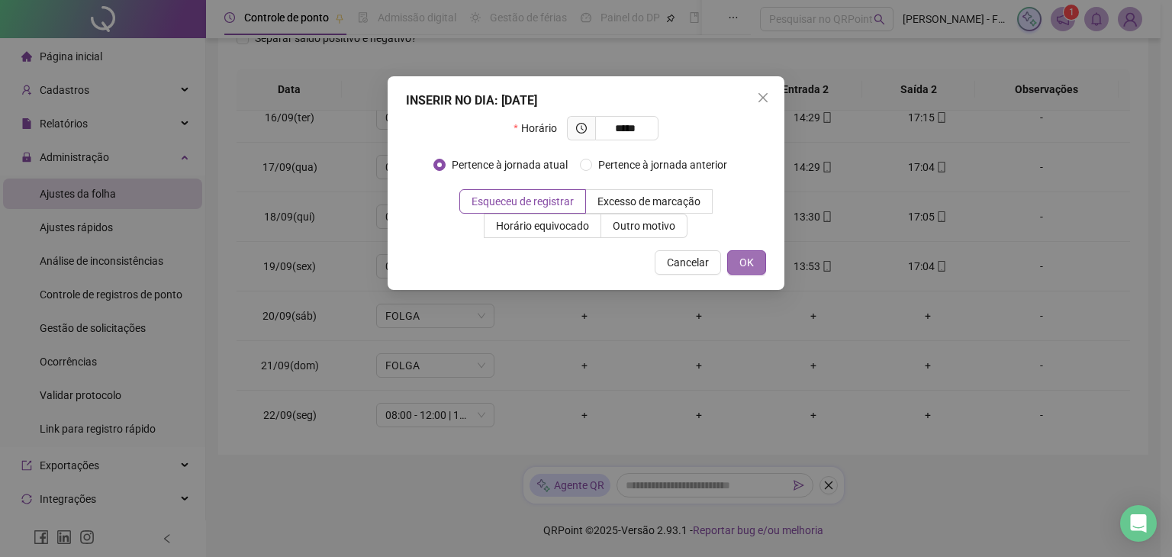
type input "*****"
click at [754, 269] on button "OK" at bounding box center [746, 262] width 39 height 24
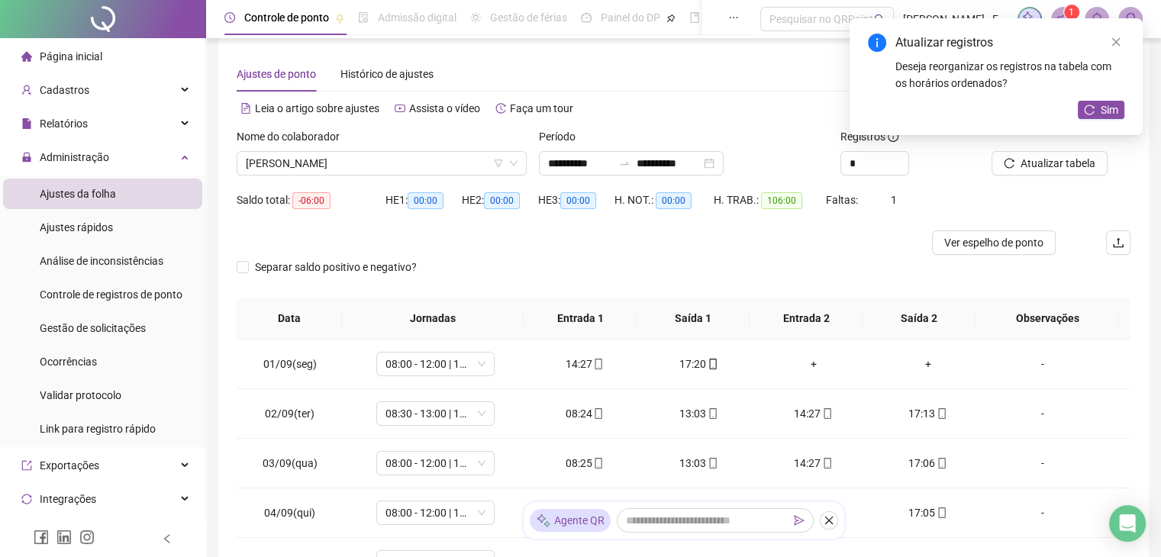
scroll to position [0, 0]
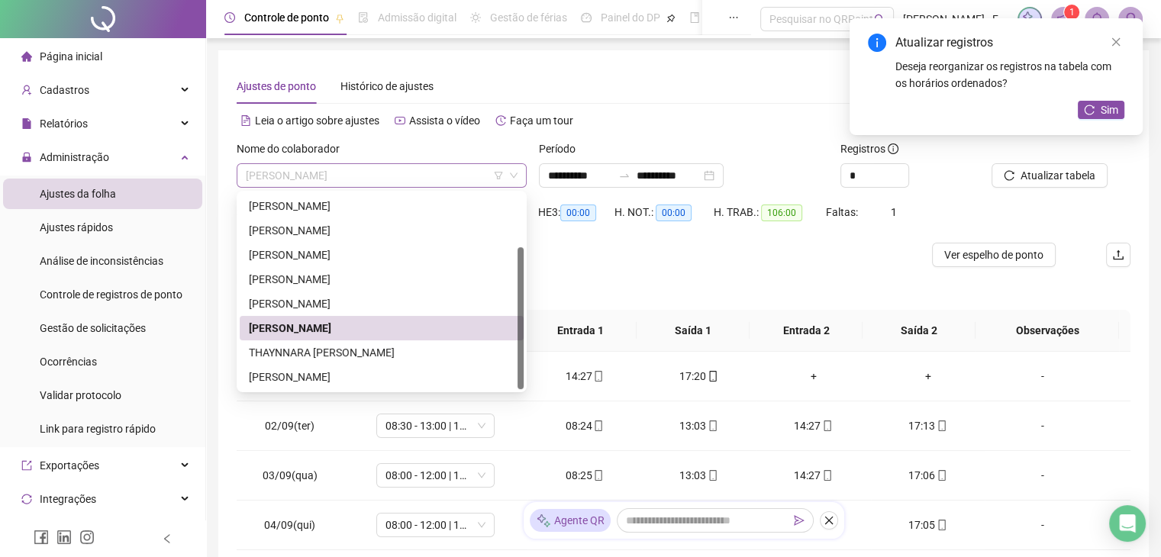
click at [464, 175] on span "[PERSON_NAME]" at bounding box center [382, 175] width 272 height 23
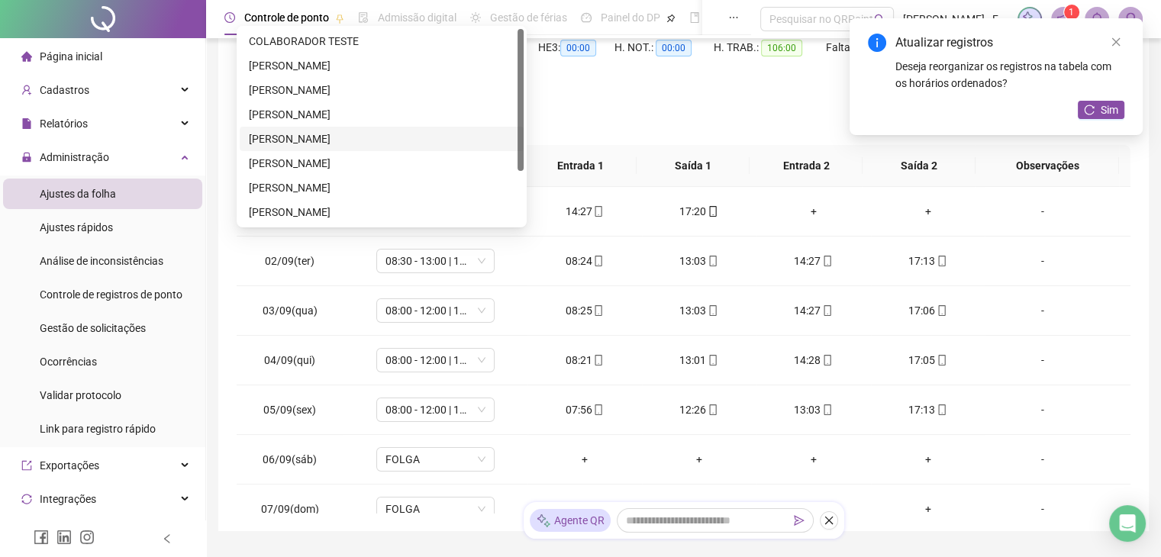
click at [303, 142] on div "[PERSON_NAME]" at bounding box center [382, 139] width 266 height 17
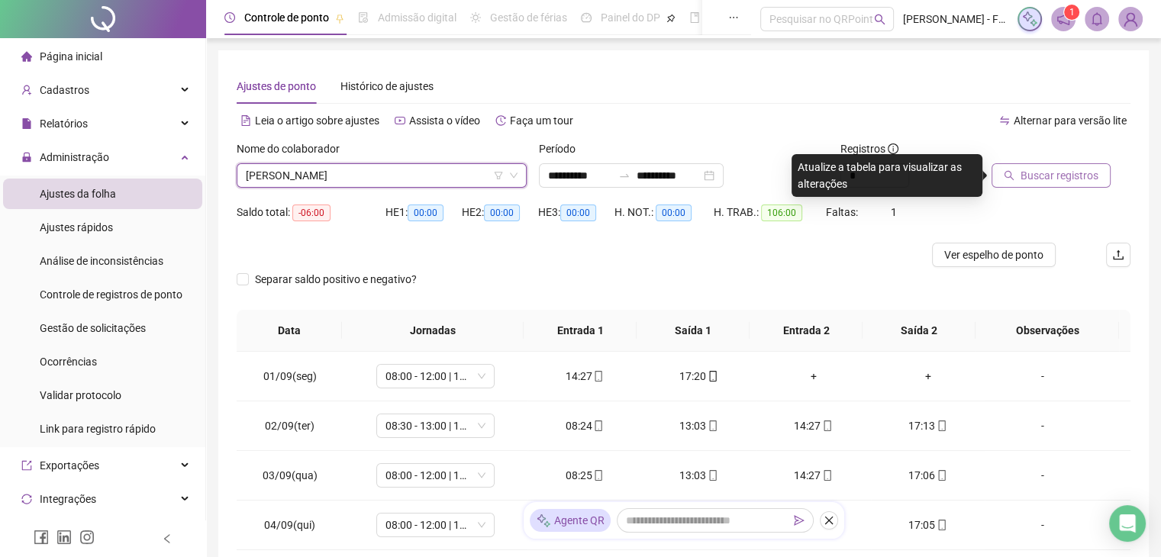
click at [1024, 179] on span "Buscar registros" at bounding box center [1059, 175] width 78 height 17
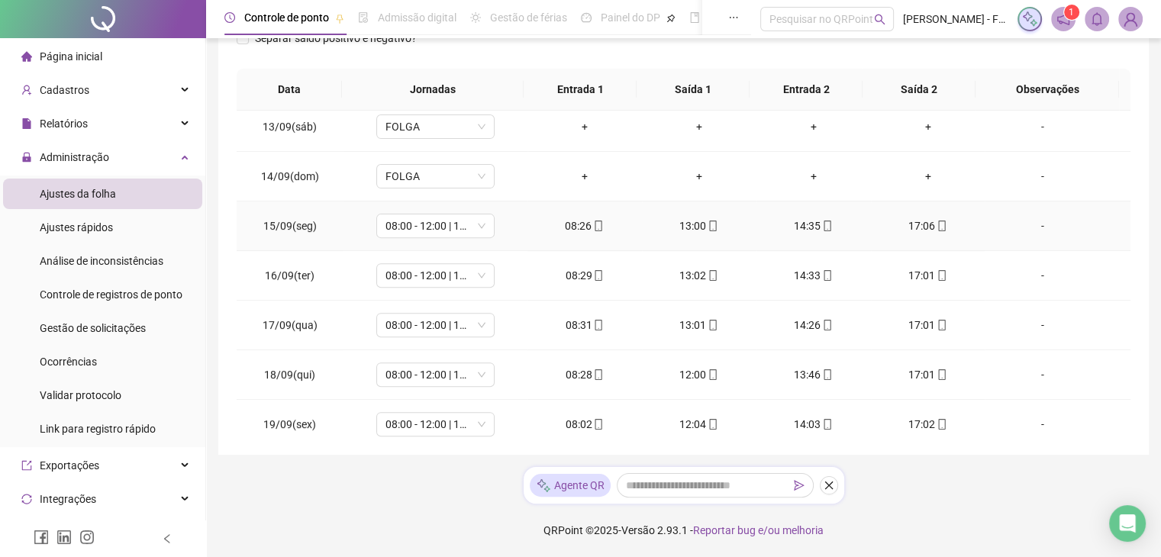
scroll to position [762, 0]
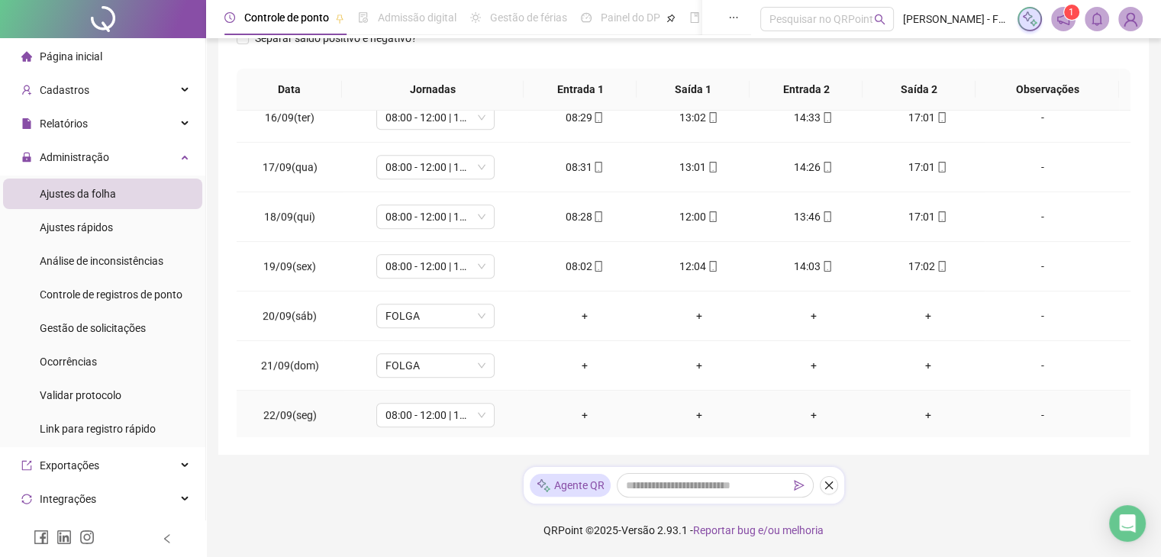
click at [575, 409] on div "+" at bounding box center [585, 415] width 90 height 17
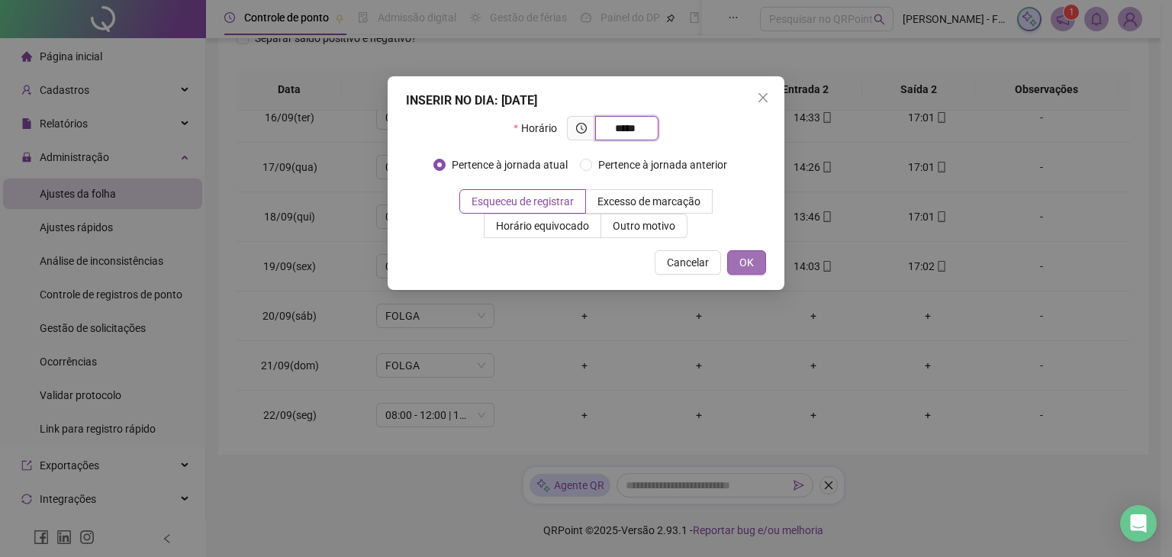
type input "*****"
click at [756, 259] on button "OK" at bounding box center [746, 262] width 39 height 24
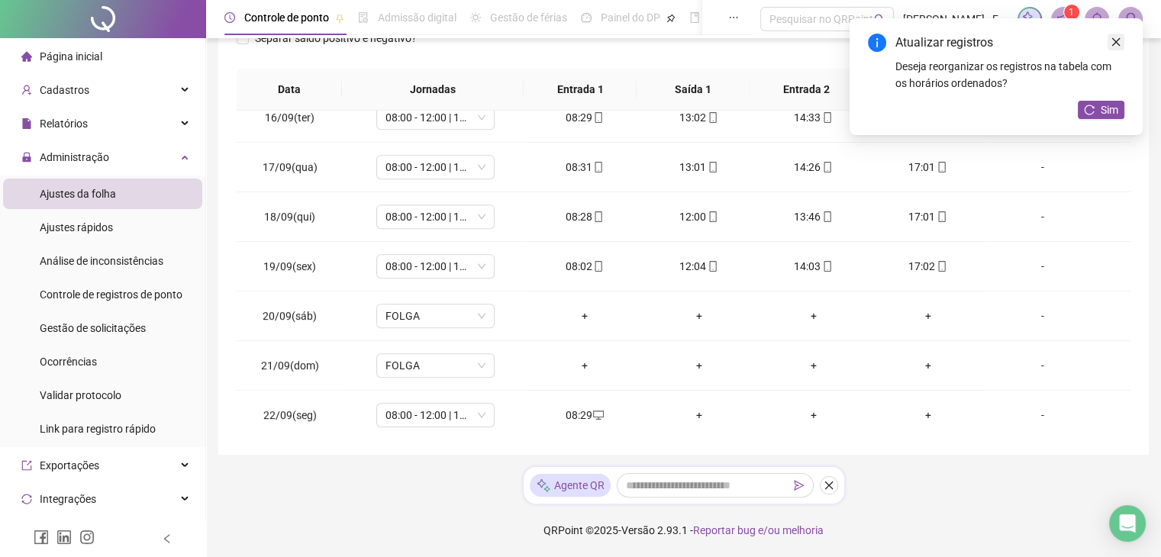
click at [1120, 40] on icon "close" at bounding box center [1115, 42] width 11 height 11
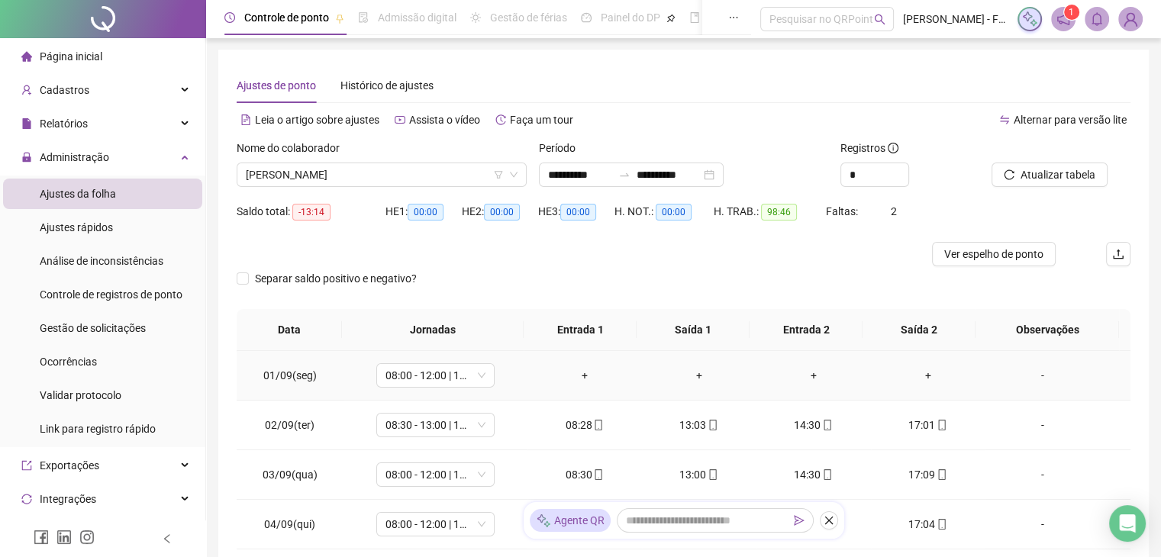
scroll to position [0, 0]
click at [514, 174] on icon "down" at bounding box center [513, 175] width 9 height 9
click at [427, 178] on span "[PERSON_NAME]" at bounding box center [382, 175] width 272 height 23
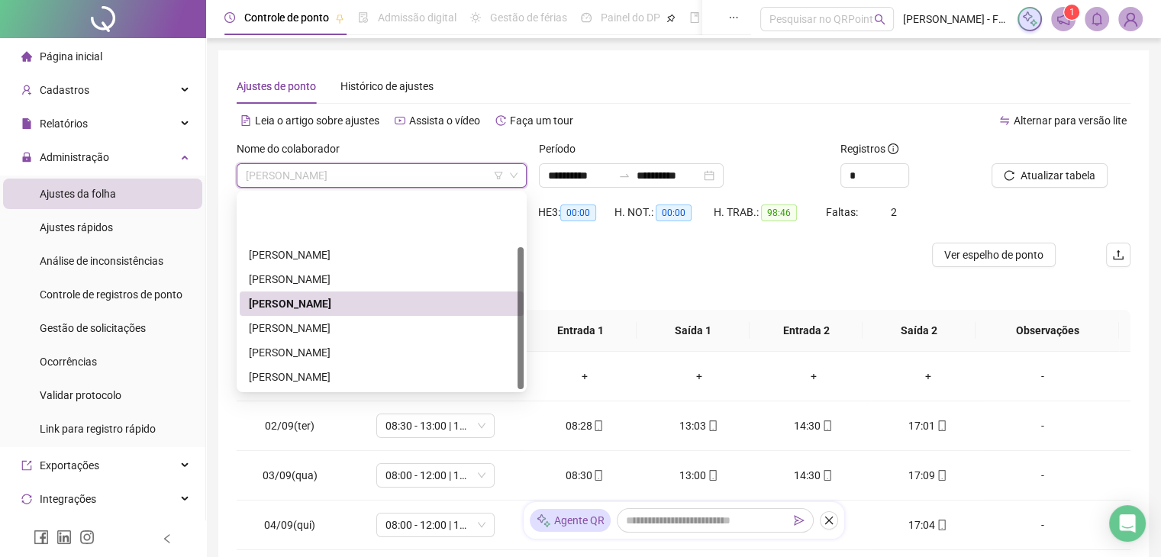
scroll to position [76, 0]
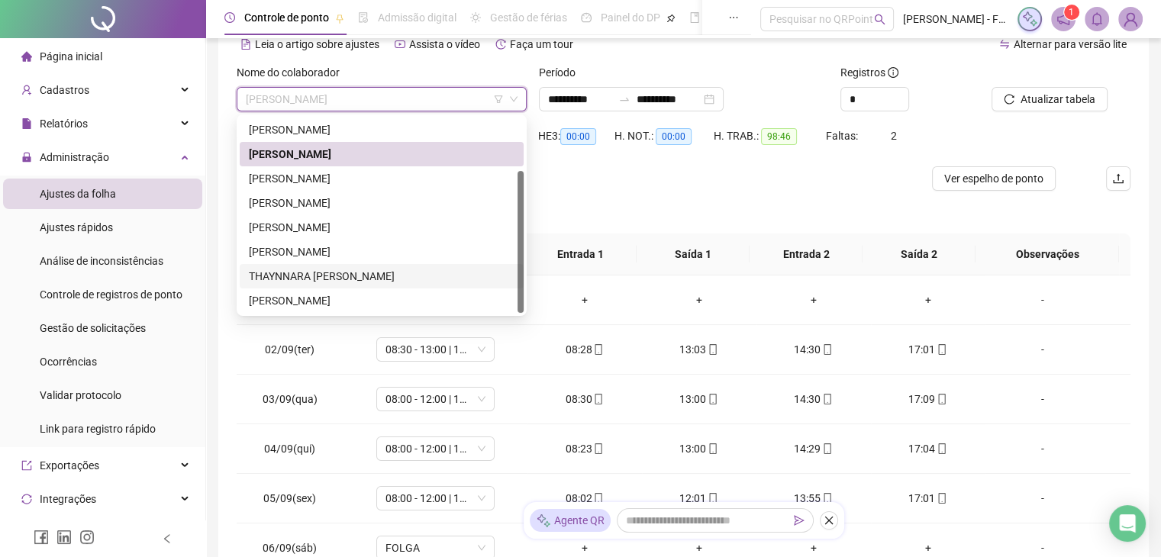
click at [321, 271] on div "THAYNNARA [PERSON_NAME]" at bounding box center [382, 276] width 266 height 17
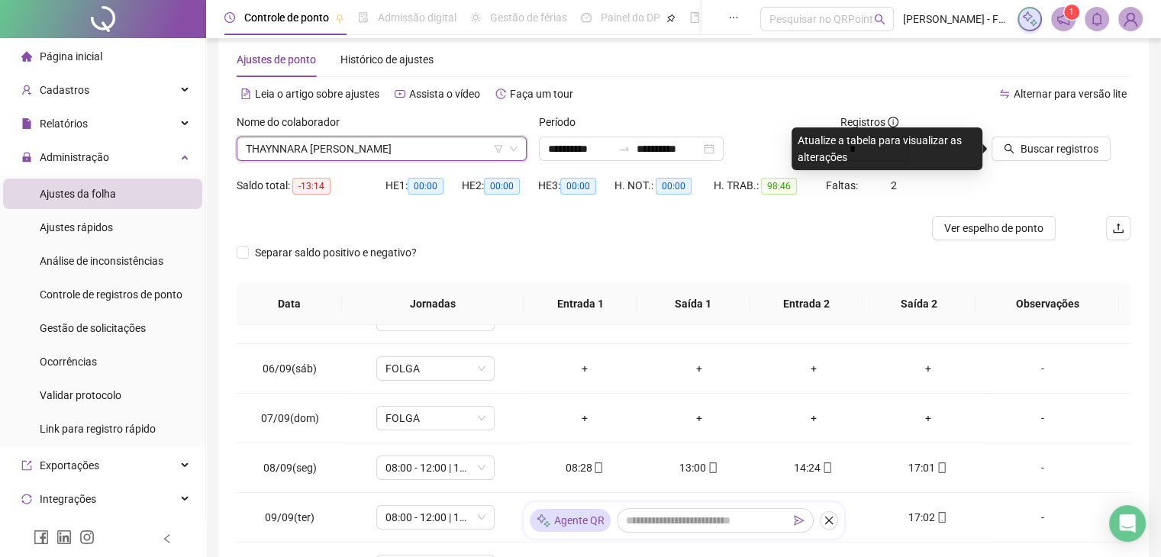
scroll to position [0, 0]
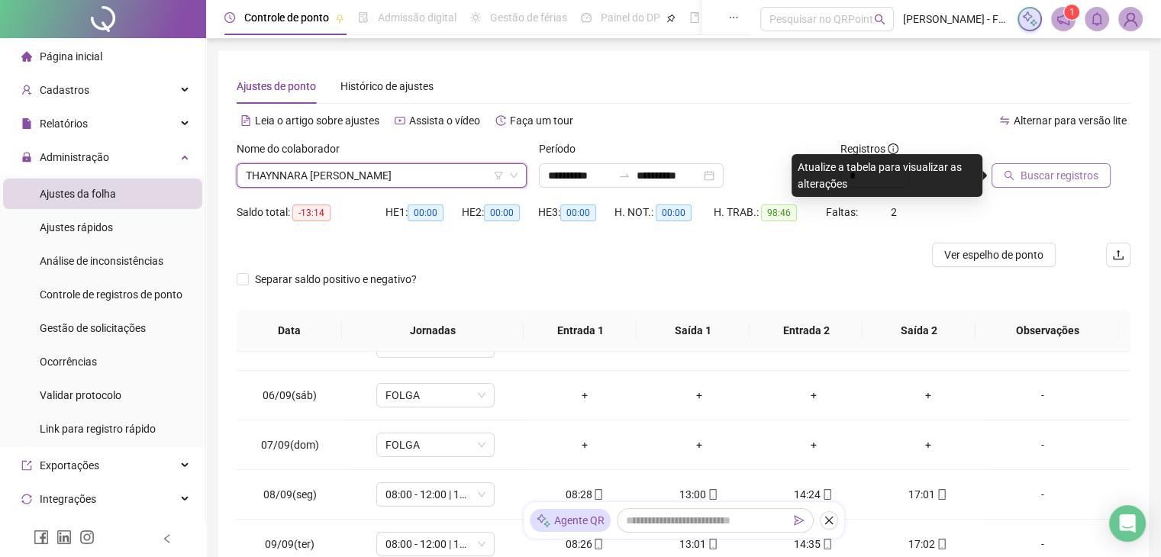
click at [1029, 176] on span "Buscar registros" at bounding box center [1059, 175] width 78 height 17
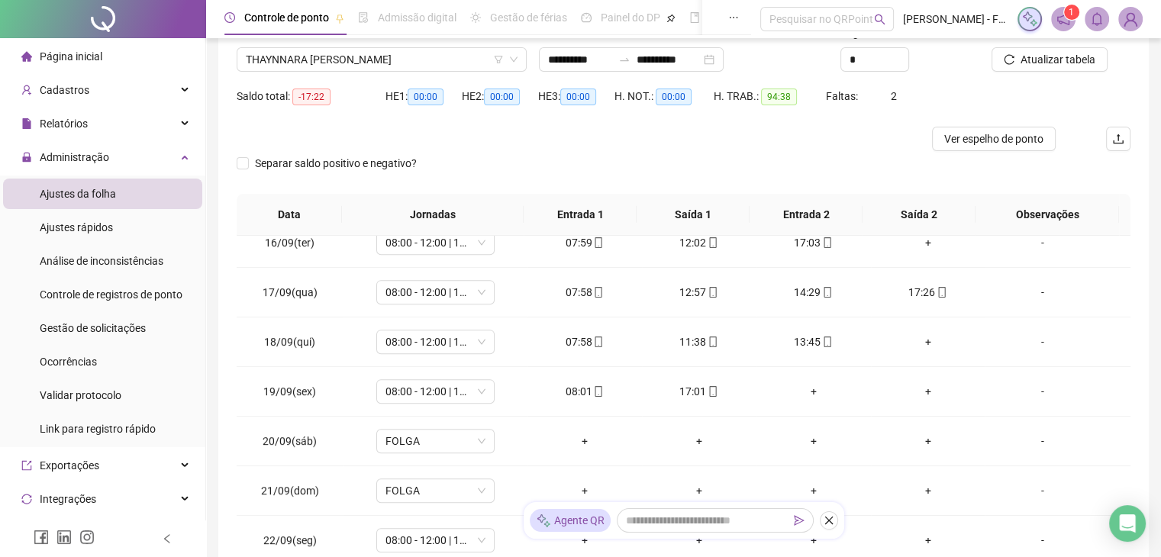
scroll to position [241, 0]
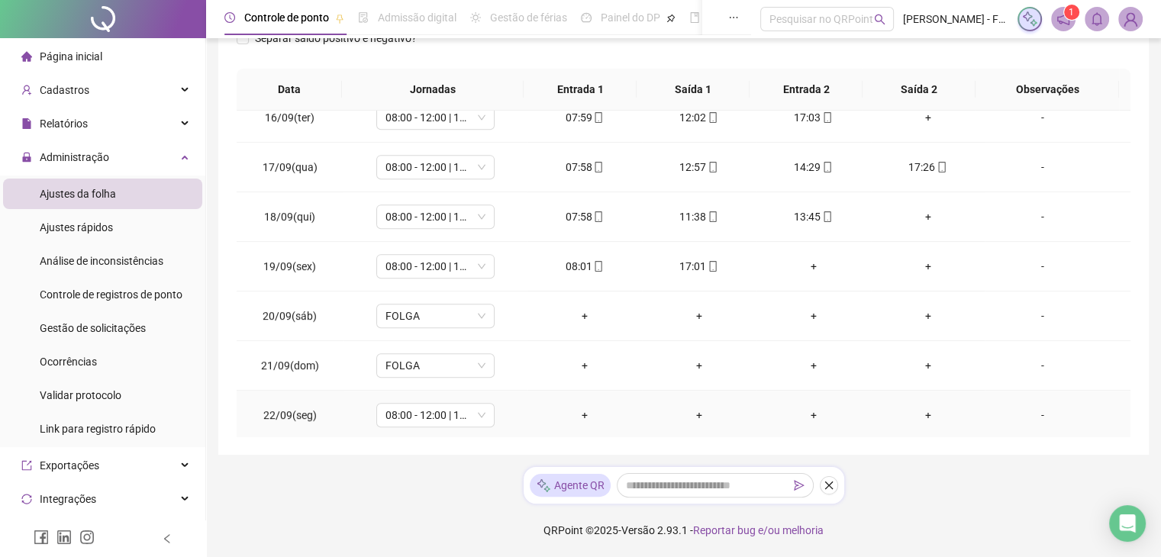
click at [585, 410] on div "+" at bounding box center [585, 415] width 90 height 17
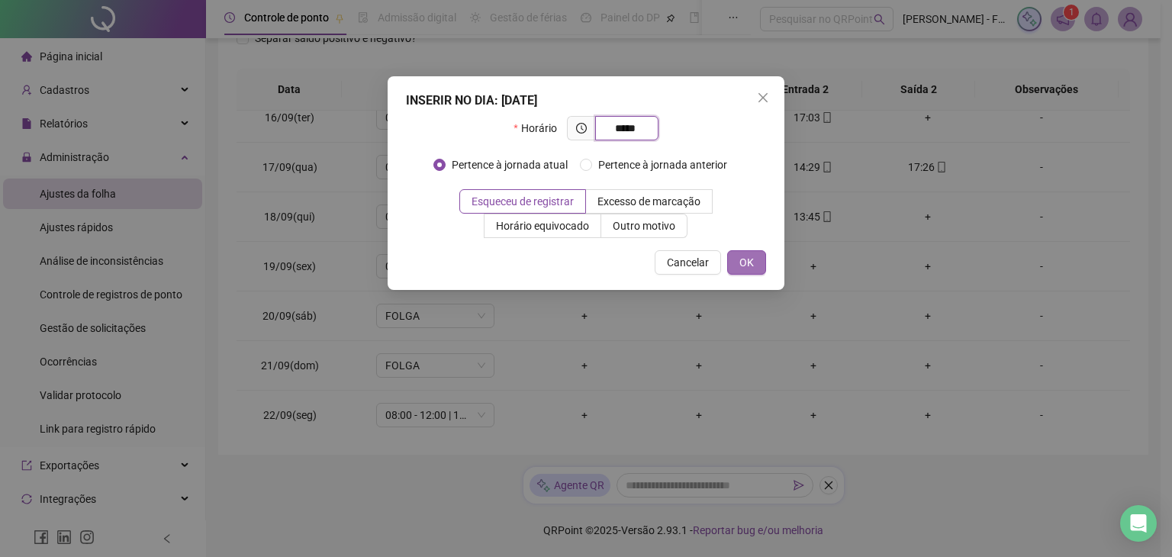
type input "*****"
click at [754, 261] on span "OK" at bounding box center [747, 262] width 15 height 17
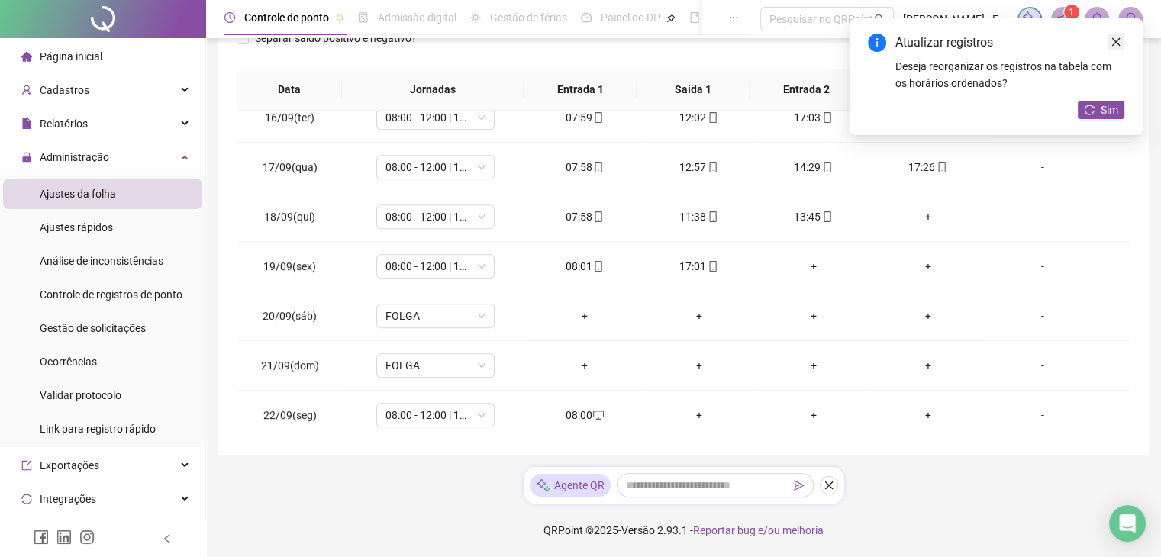
click at [1114, 39] on icon "close" at bounding box center [1115, 42] width 11 height 11
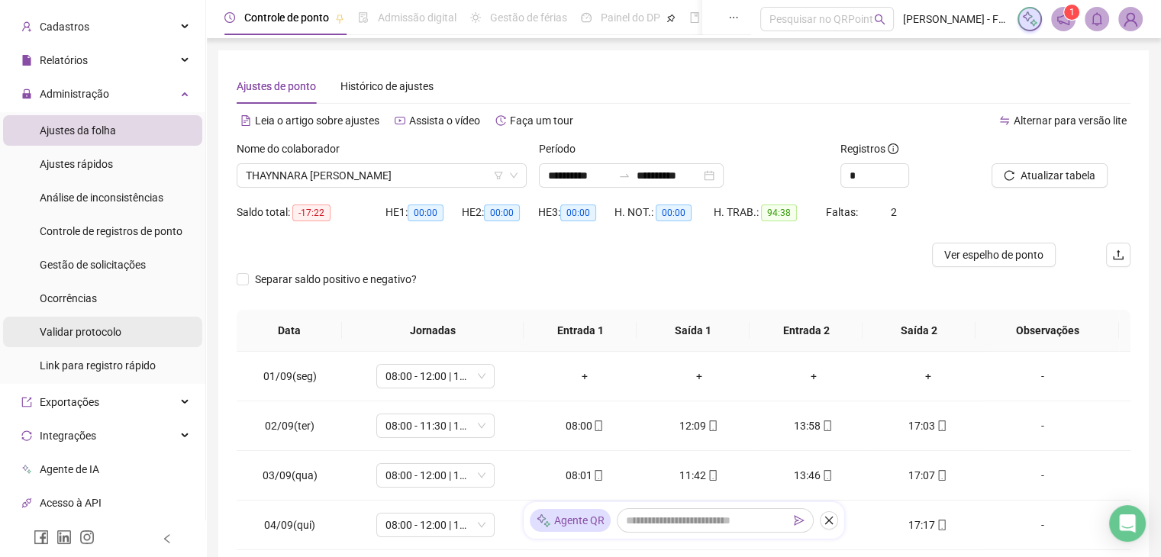
scroll to position [0, 0]
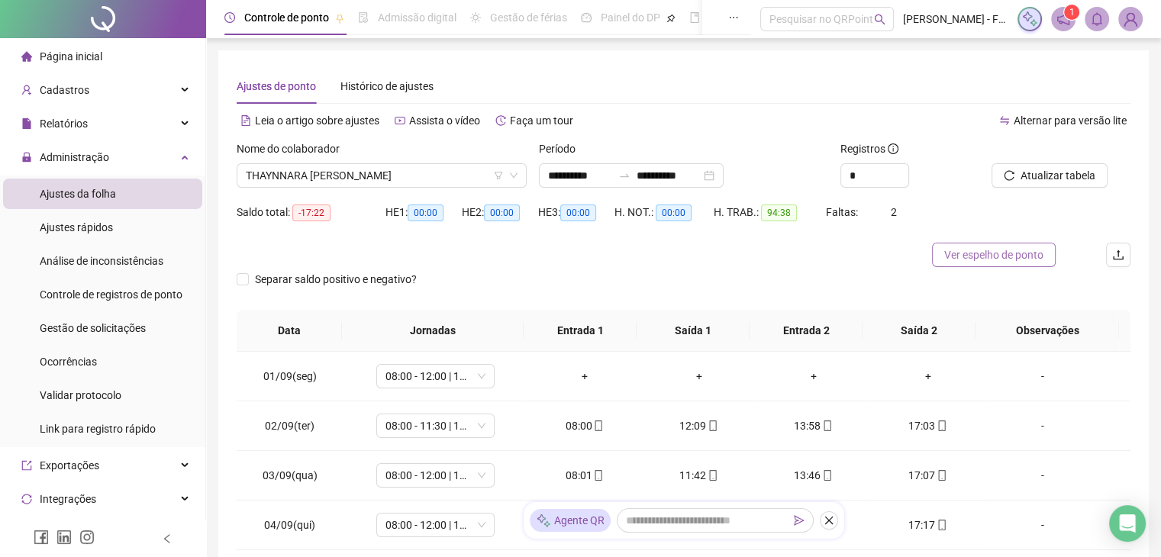
click at [986, 260] on span "Ver espelho de ponto" at bounding box center [993, 255] width 99 height 17
